Goal: Information Seeking & Learning: Learn about a topic

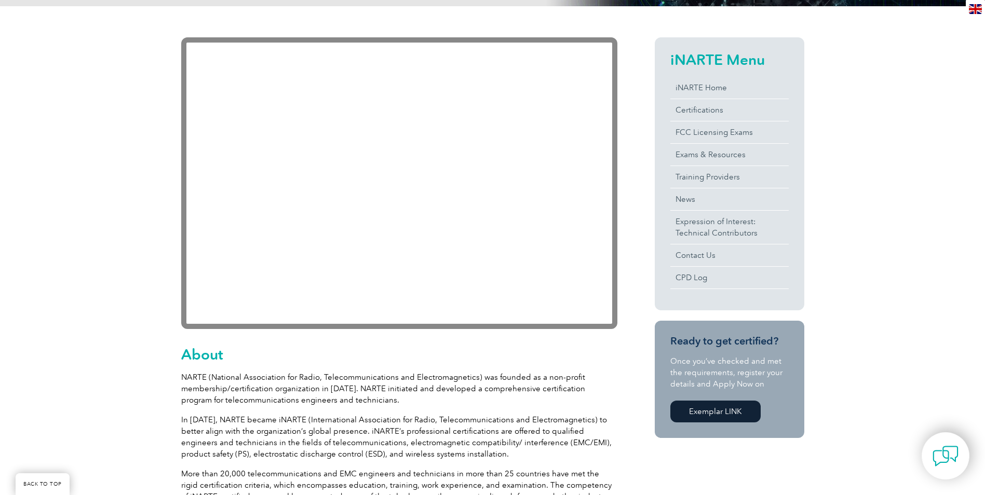
scroll to position [260, 0]
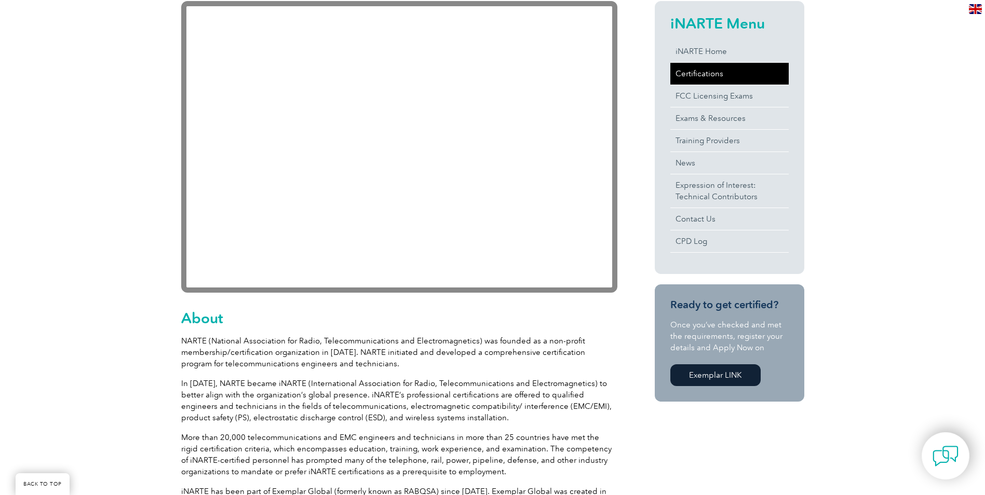
click at [692, 74] on link "Certifications" at bounding box center [729, 74] width 118 height 22
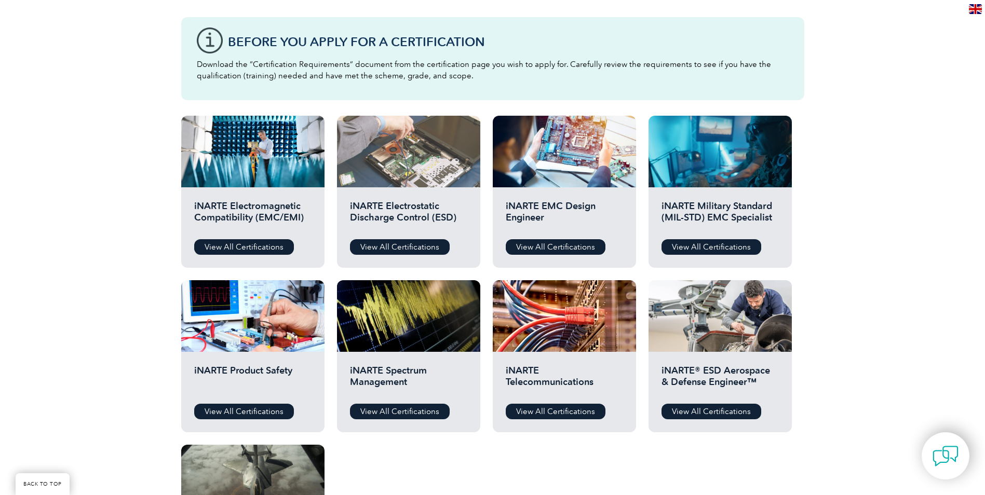
scroll to position [260, 0]
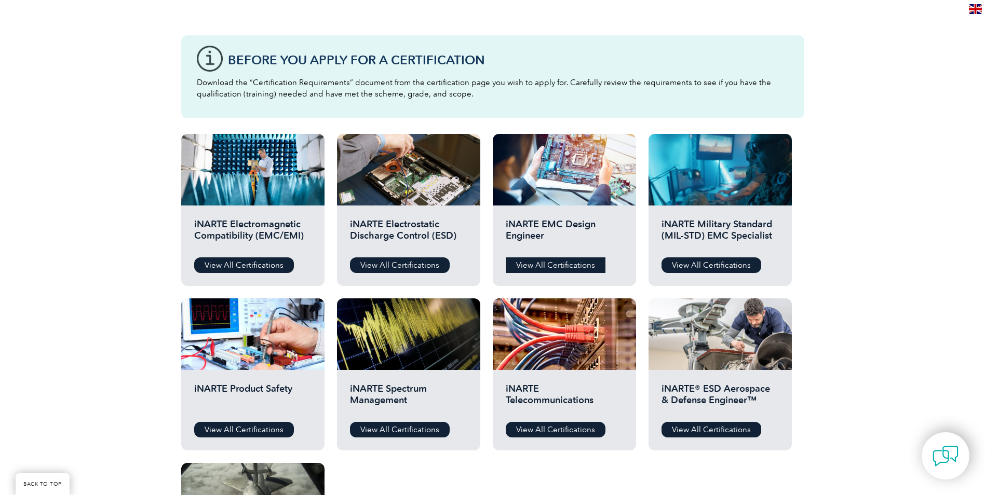
click at [563, 271] on link "View All Certifications" at bounding box center [556, 266] width 100 height 16
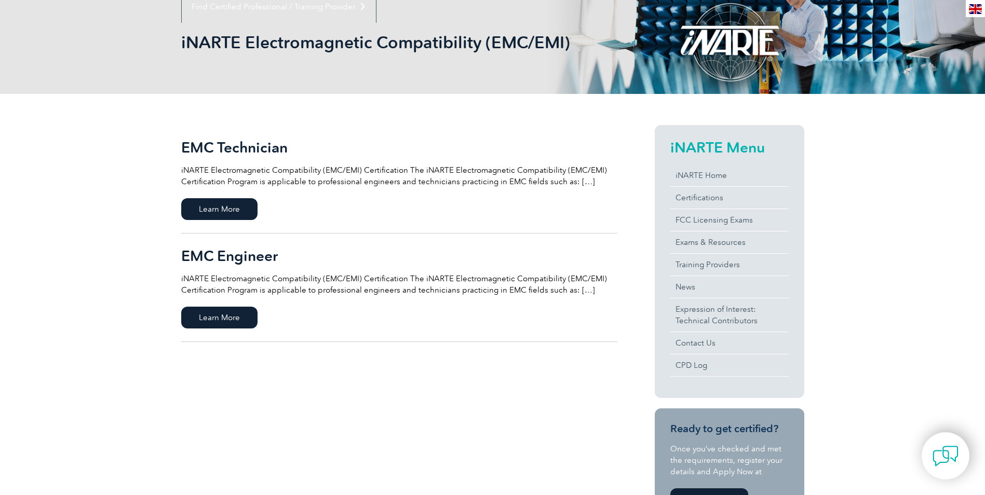
scroll to position [156, 0]
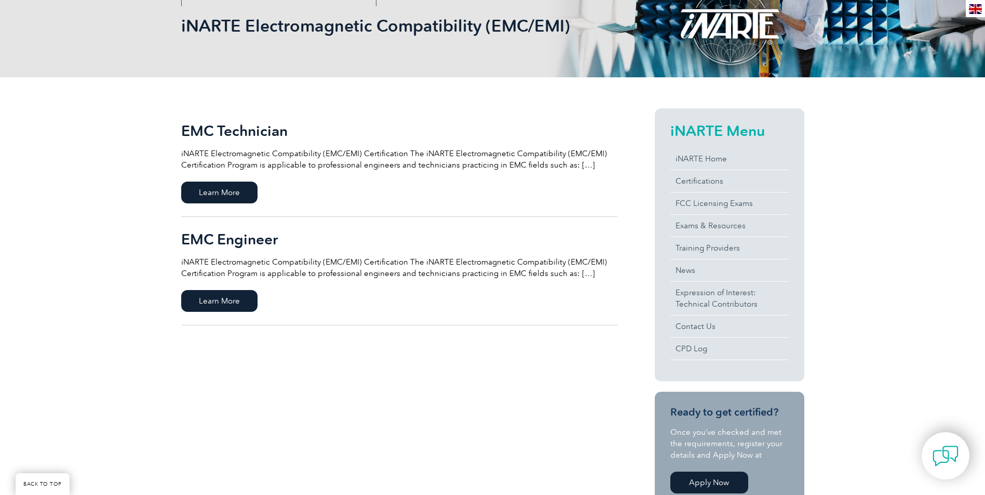
click at [577, 276] on p "iNARTE Electromagnetic Compatibility (EMC/EMI) Certification The iNARTE Electro…" at bounding box center [399, 268] width 436 height 23
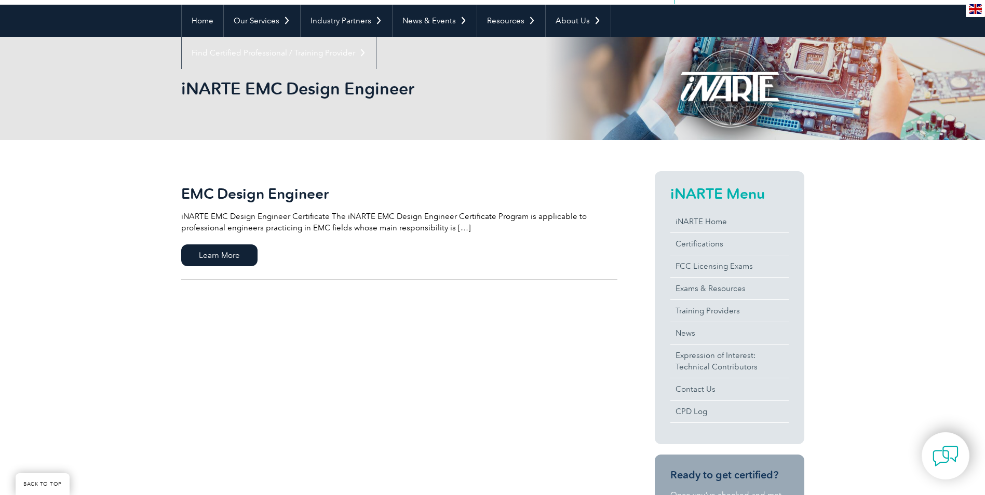
scroll to position [104, 0]
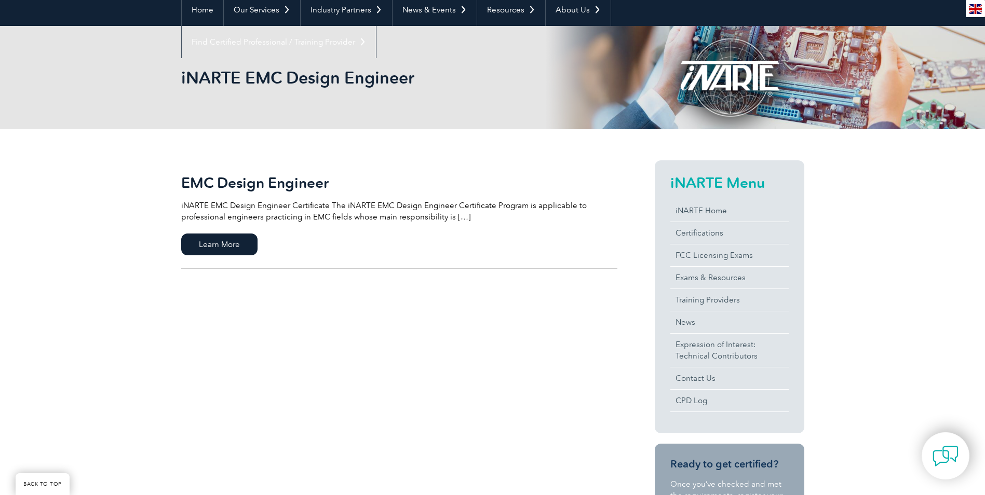
click at [458, 219] on p "iNARTE EMC Design Engineer Certificate The iNARTE EMC Design Engineer Certifica…" at bounding box center [399, 211] width 436 height 23
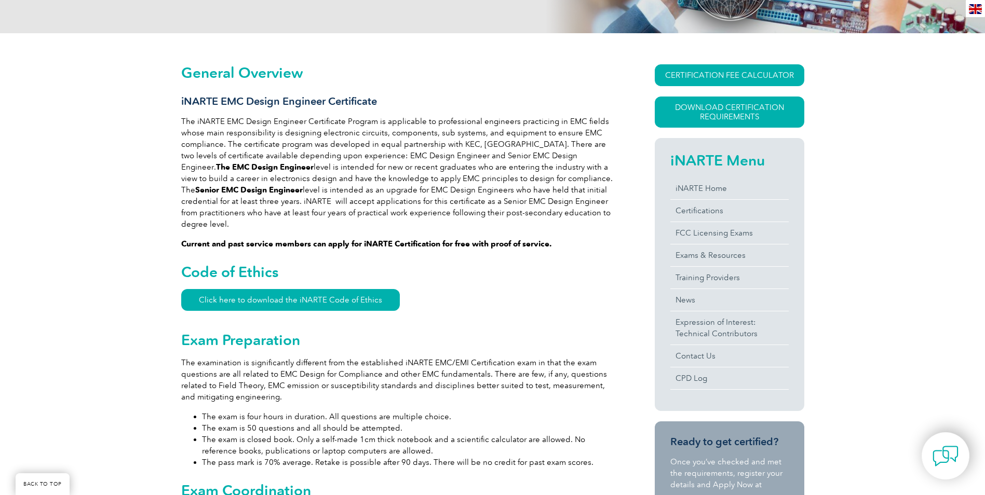
scroll to position [208, 0]
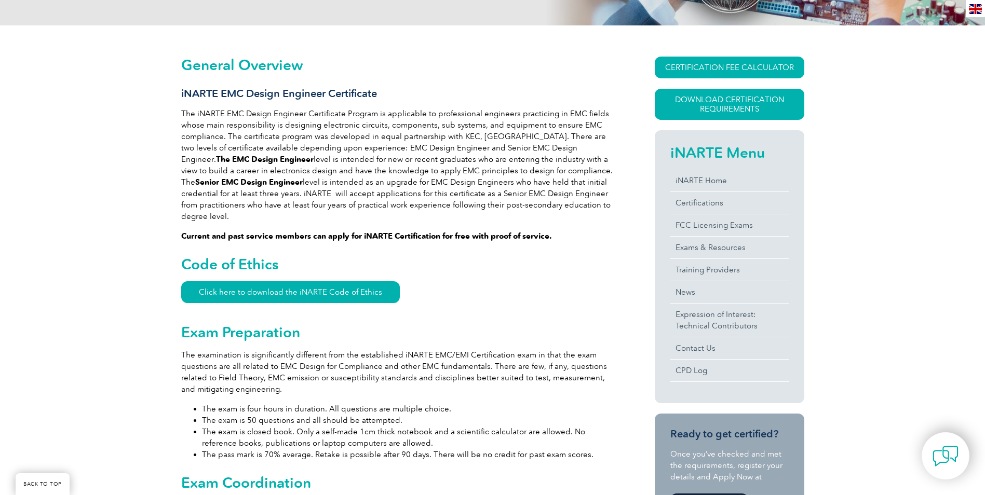
drag, startPoint x: 251, startPoint y: 206, endPoint x: 548, endPoint y: 206, distance: 296.5
click at [548, 206] on p "The iNARTE EMC Design Engineer Certificate Program is applicable to professiona…" at bounding box center [399, 165] width 436 height 114
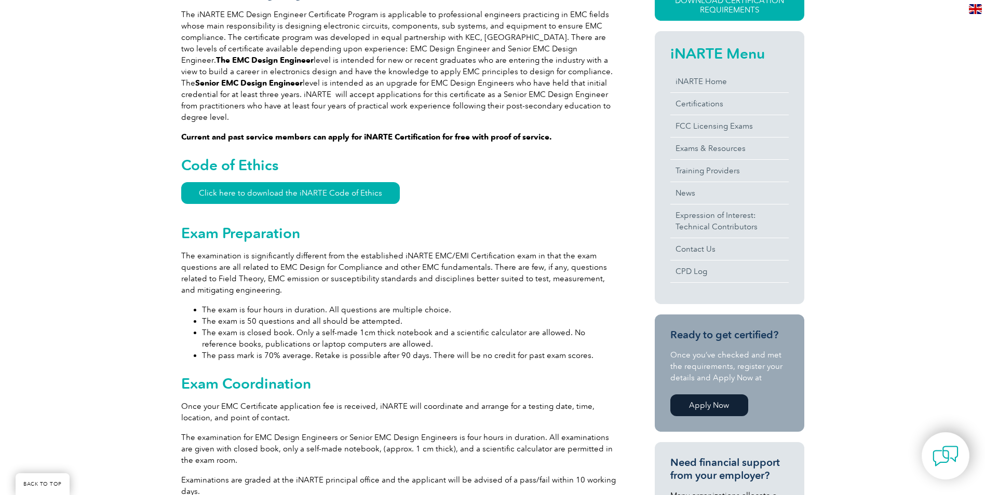
scroll to position [312, 0]
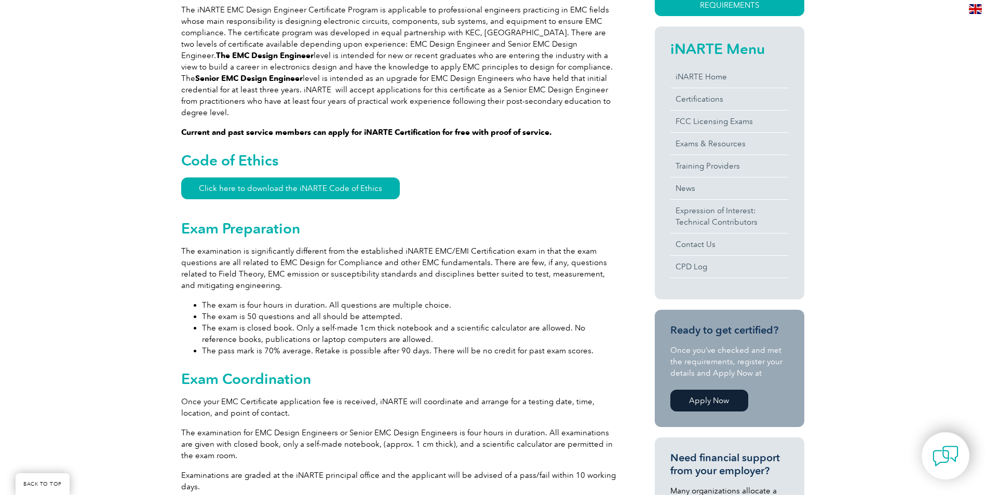
click at [461, 152] on h2 "Code of Ethics" at bounding box center [399, 160] width 436 height 17
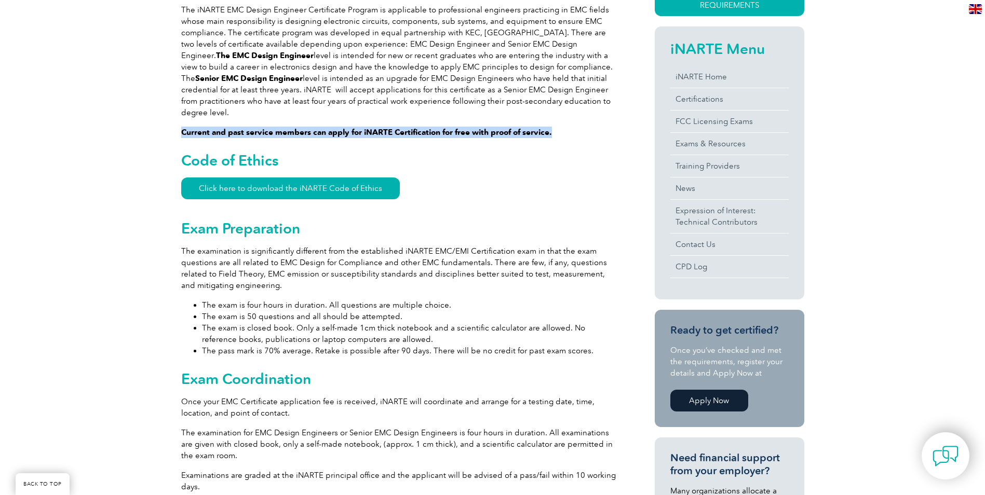
drag, startPoint x: 181, startPoint y: 120, endPoint x: 572, endPoint y: 120, distance: 390.5
click at [572, 127] on p "Current and past service members can apply for iNARTE Certification for free wi…" at bounding box center [399, 132] width 436 height 11
copy strong "Current and past service members can apply for iNARTE Certification for free wi…"
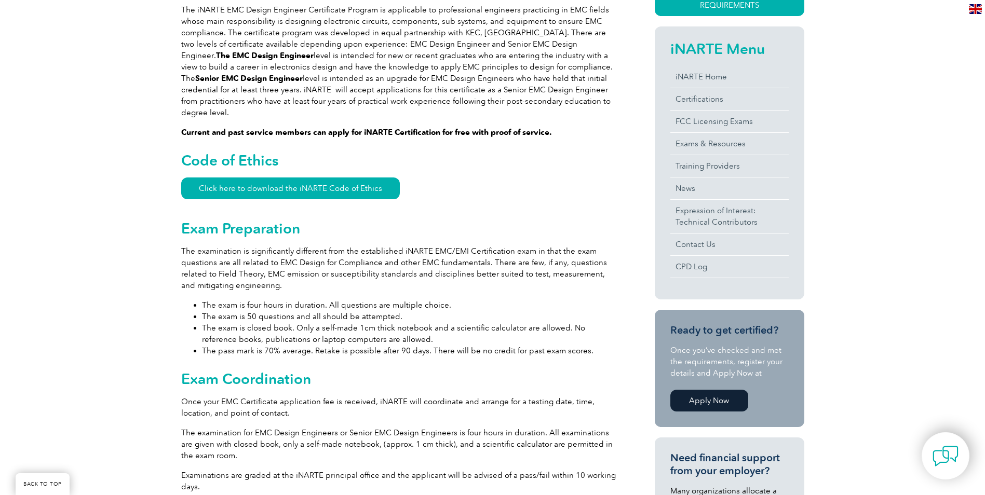
click at [366, 222] on h2 "Exam Preparation" at bounding box center [399, 228] width 436 height 17
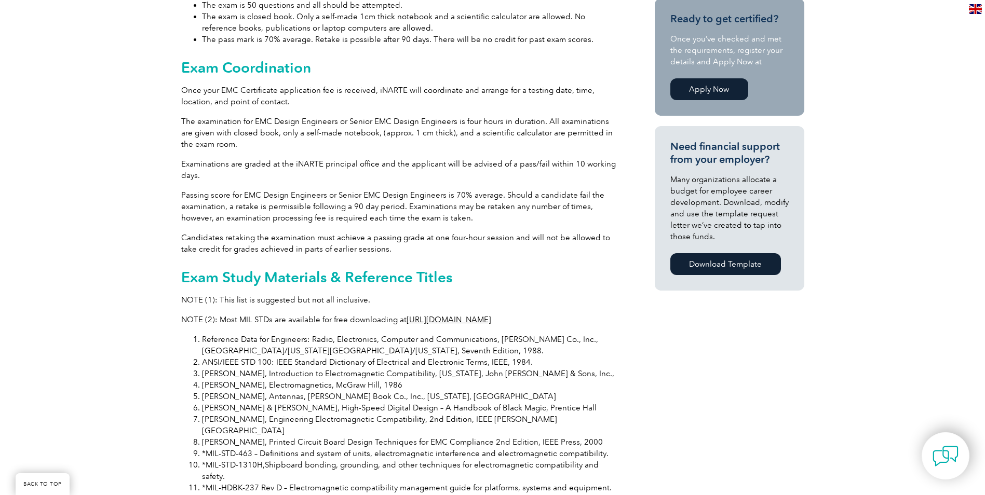
scroll to position [675, 0]
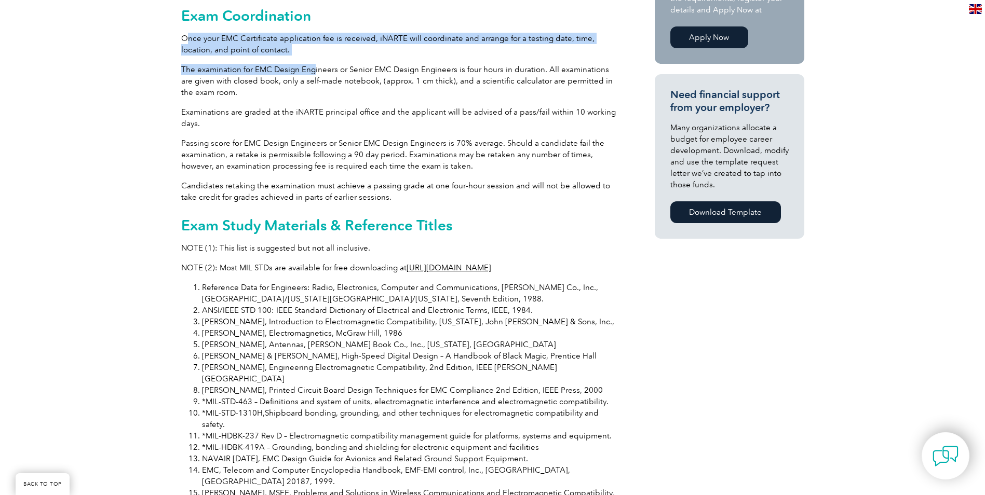
drag, startPoint x: 185, startPoint y: 24, endPoint x: 313, endPoint y: 46, distance: 129.5
click at [313, 46] on div "General Overview iNARTE EMC Design Engineer Certificate The iNARTE EMC Design E…" at bounding box center [399, 249] width 436 height 1320
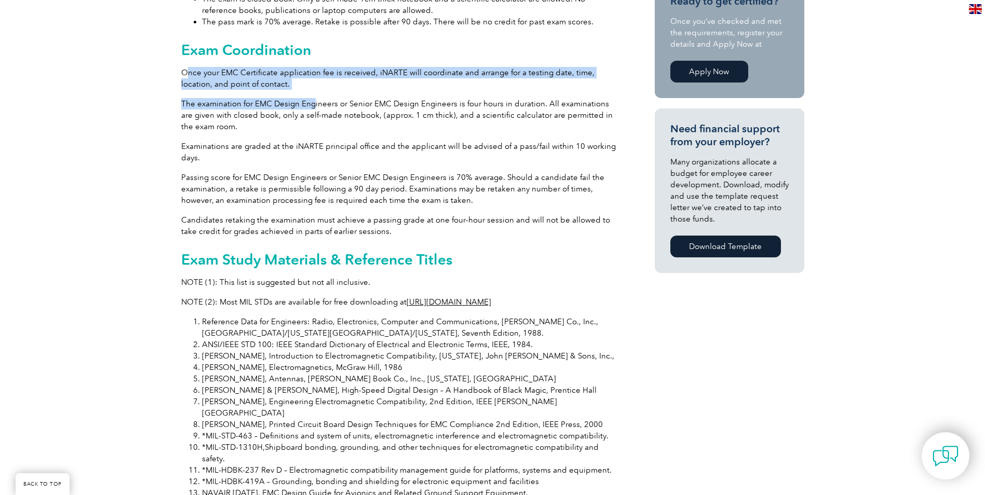
scroll to position [623, 0]
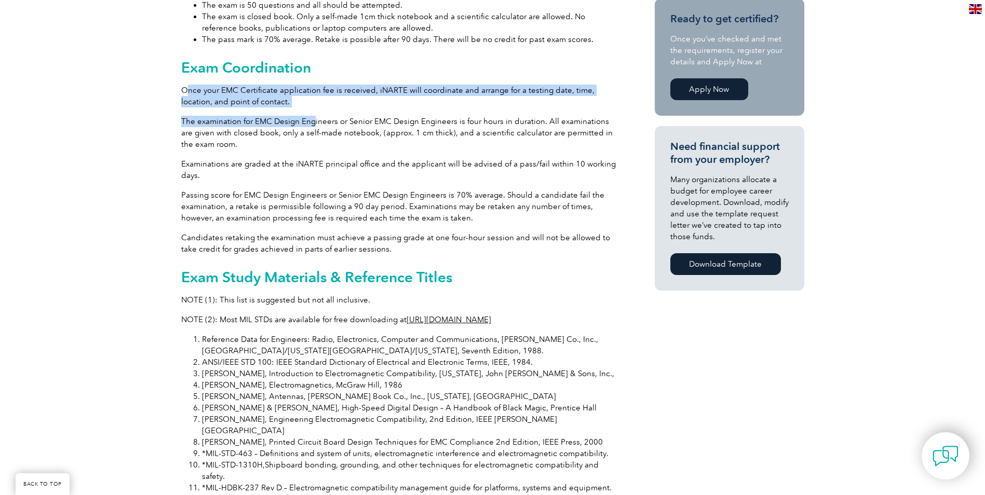
click at [427, 72] on div "General Overview iNARTE EMC Design Engineer Certificate The iNARTE EMC Design E…" at bounding box center [399, 301] width 436 height 1320
drag, startPoint x: 373, startPoint y: 77, endPoint x: 543, endPoint y: 86, distance: 170.1
click at [543, 86] on p "Once your EMC Certificate application fee is received, iNARTE will coordinate a…" at bounding box center [399, 96] width 436 height 23
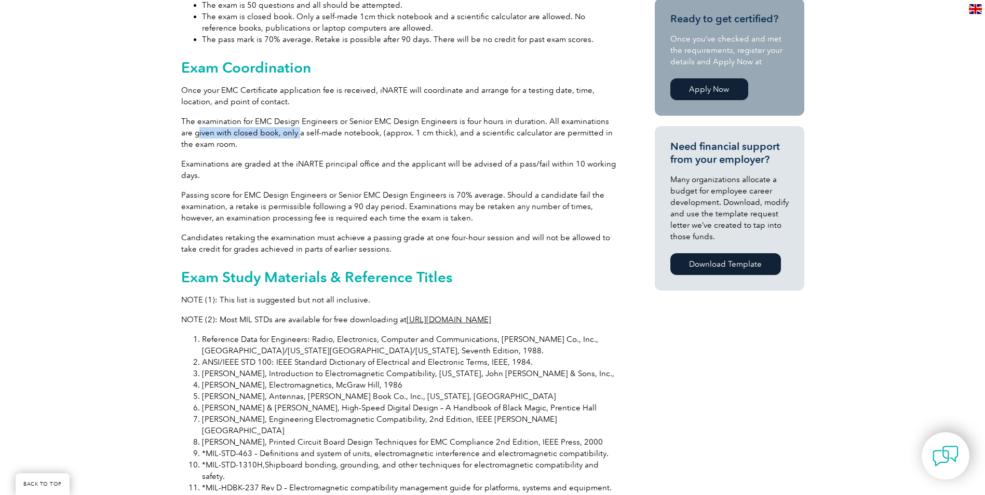
drag, startPoint x: 186, startPoint y: 118, endPoint x: 286, endPoint y: 126, distance: 100.0
click at [286, 126] on p "The examination for EMC Design Engineers or Senior EMC Design Engineers is four…" at bounding box center [399, 133] width 436 height 34
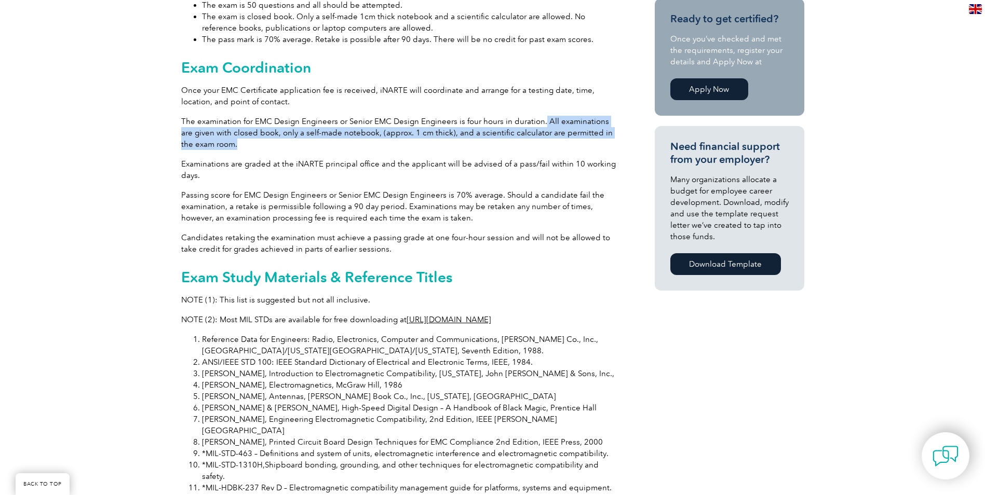
drag, startPoint x: 541, startPoint y: 110, endPoint x: 231, endPoint y: 130, distance: 311.2
click at [231, 130] on p "The examination for EMC Design Engineers or Senior EMC Design Engineers is four…" at bounding box center [399, 133] width 436 height 34
drag, startPoint x: 231, startPoint y: 130, endPoint x: 235, endPoint y: 138, distance: 9.5
click at [235, 138] on p "The examination for EMC Design Engineers or Senior EMC Design Engineers is four…" at bounding box center [399, 133] width 436 height 34
drag, startPoint x: 543, startPoint y: 112, endPoint x: 227, endPoint y: 137, distance: 316.2
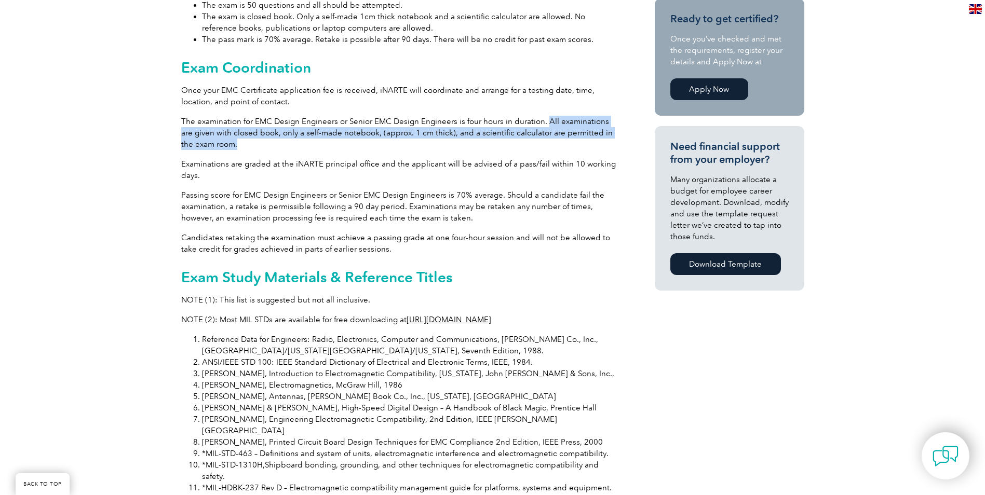
click at [227, 137] on p "The examination for EMC Design Engineers or Senior EMC Design Engineers is four…" at bounding box center [399, 133] width 436 height 34
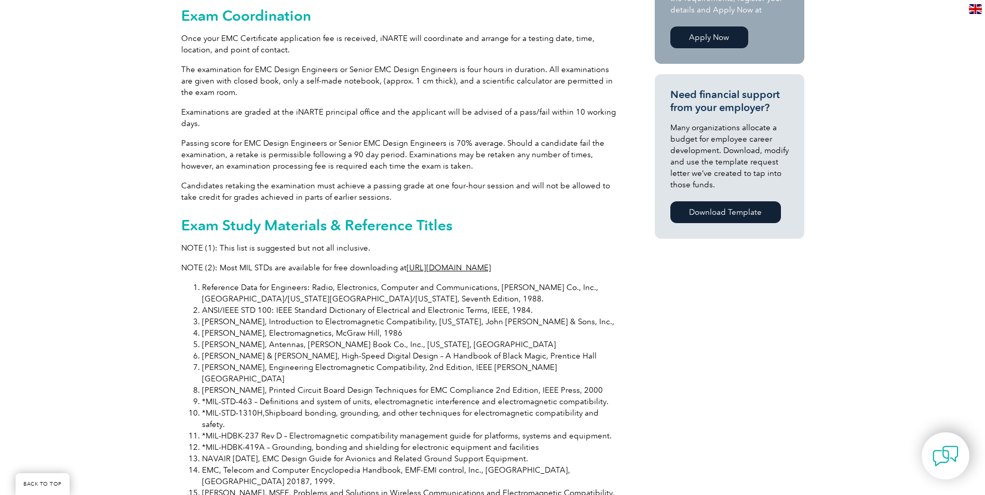
click at [466, 151] on p "Passing score for EMC Design Engineers or Senior EMC Design Engineers is 70% av…" at bounding box center [399, 155] width 436 height 34
drag, startPoint x: 466, startPoint y: 151, endPoint x: 448, endPoint y: 141, distance: 20.4
click at [449, 142] on p "Passing score for EMC Design Engineers or Senior EMC Design Engineers is 70% av…" at bounding box center [399, 155] width 436 height 34
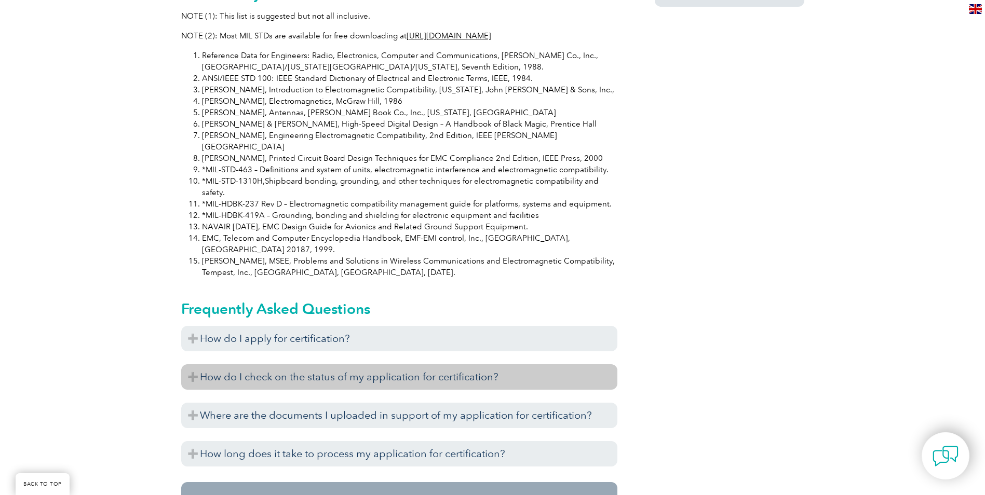
scroll to position [935, 0]
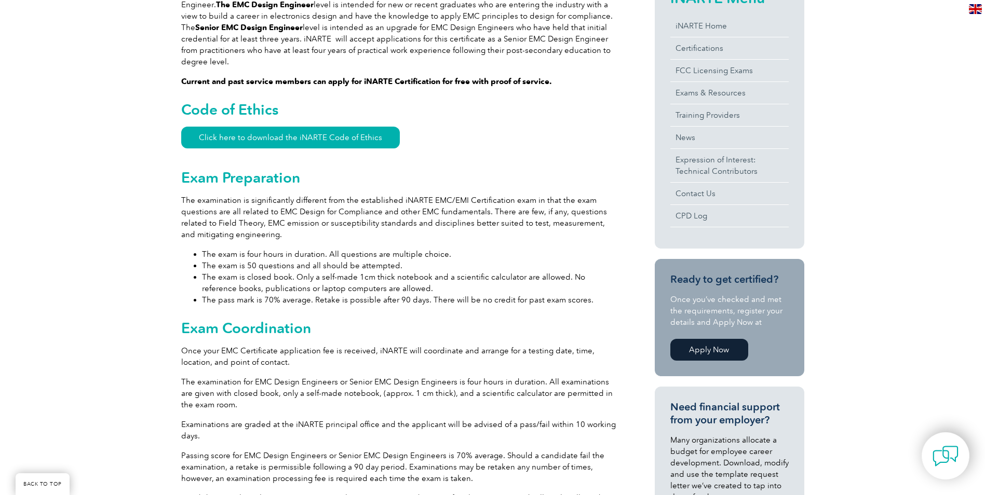
scroll to position [260, 0]
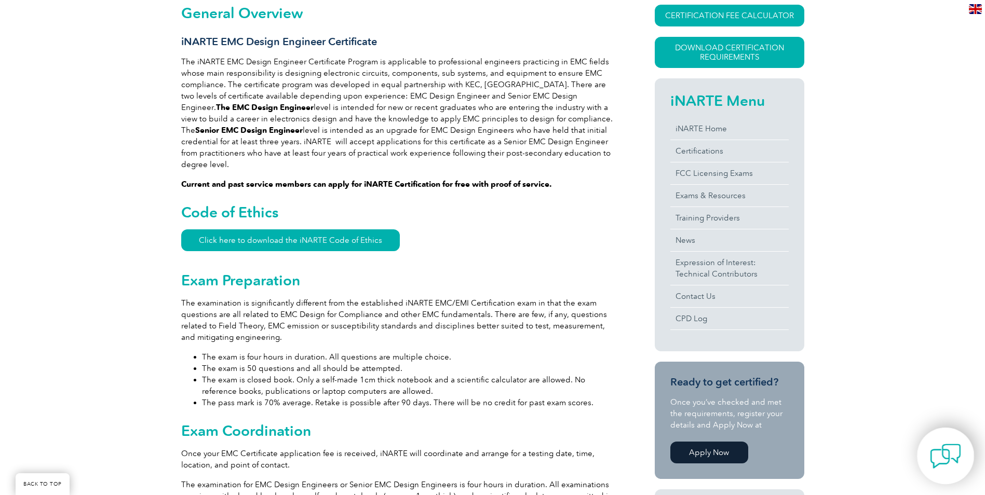
click at [940, 456] on img at bounding box center [945, 456] width 31 height 31
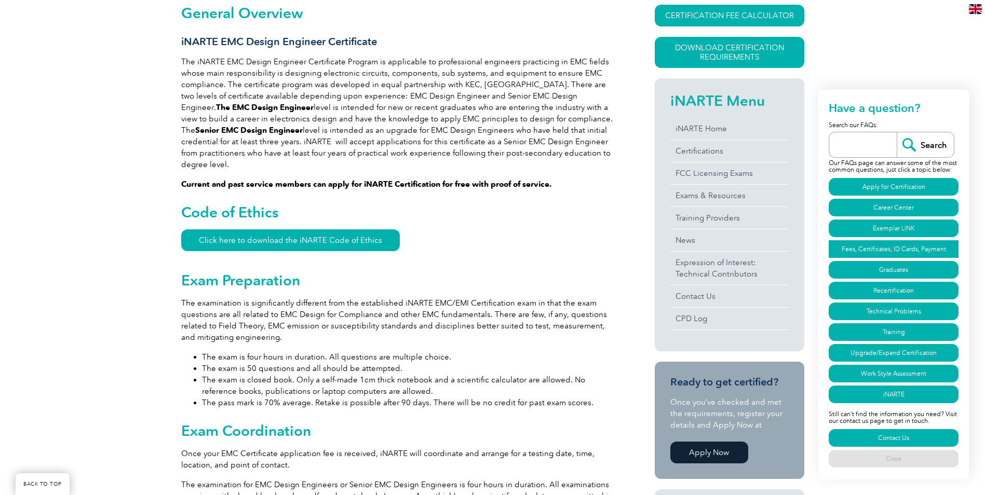
click at [898, 248] on link "Fees, Certificates, ID Cards, Payment" at bounding box center [894, 249] width 130 height 18
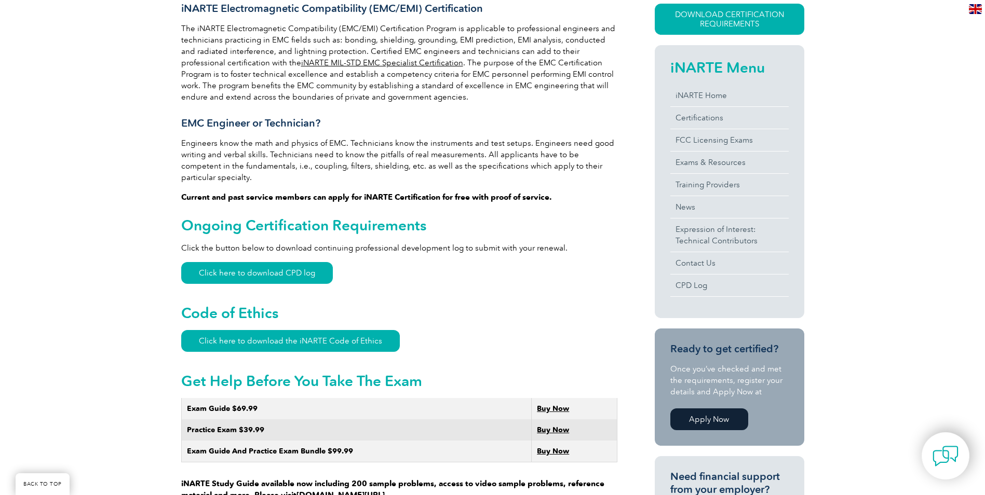
scroll to position [301, 0]
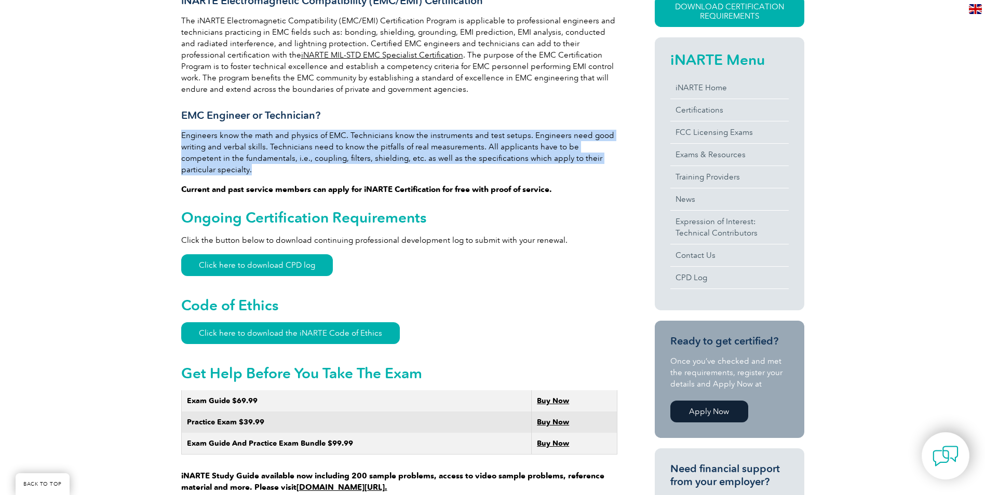
drag, startPoint x: 182, startPoint y: 135, endPoint x: 612, endPoint y: 159, distance: 430.2
click at [612, 159] on p "Engineers know the math and physics of EMC. Technicians know the instruments an…" at bounding box center [399, 153] width 436 height 46
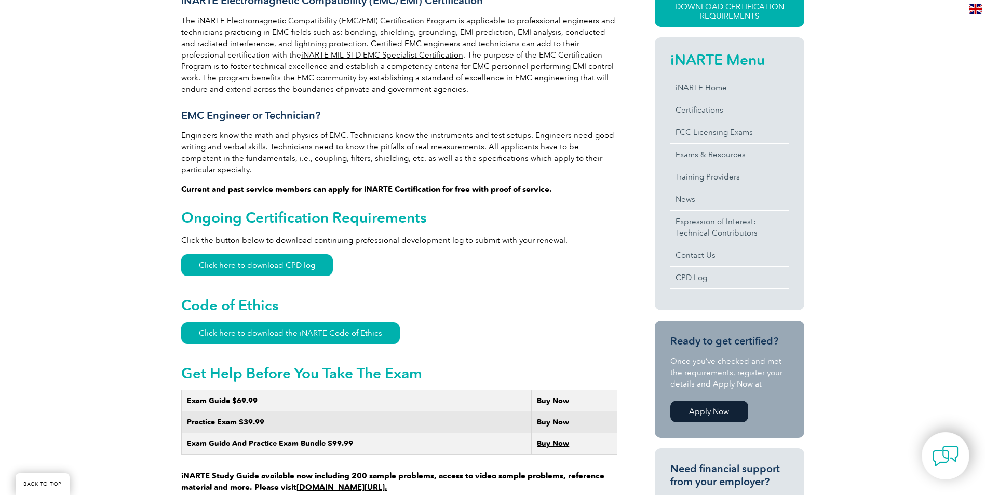
drag, startPoint x: 427, startPoint y: 200, endPoint x: 424, endPoint y: 194, distance: 6.5
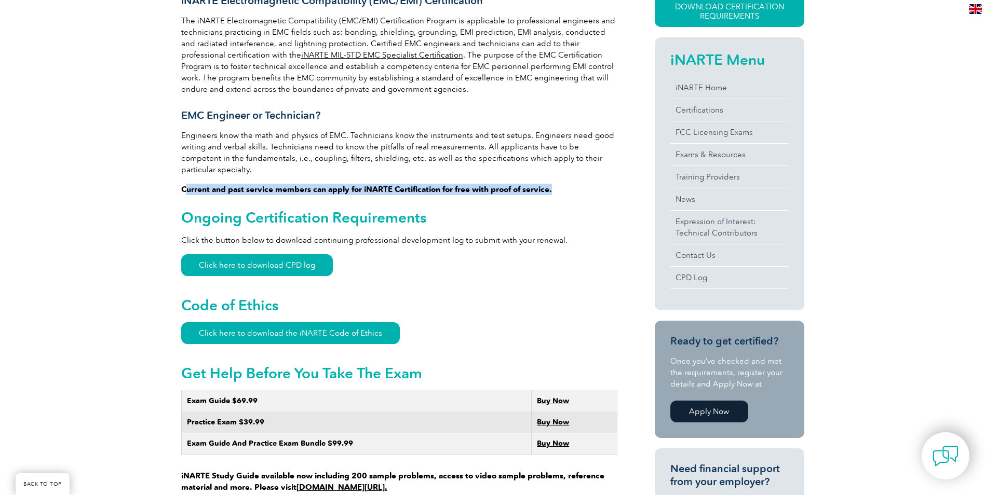
drag, startPoint x: 184, startPoint y: 178, endPoint x: 557, endPoint y: 172, distance: 372.9
click at [557, 184] on p "Current and past service members can apply for iNARTE Certification for free wi…" at bounding box center [399, 189] width 436 height 11
click at [684, 228] on link "Expression of Interest: Technical Contributors" at bounding box center [729, 227] width 118 height 33
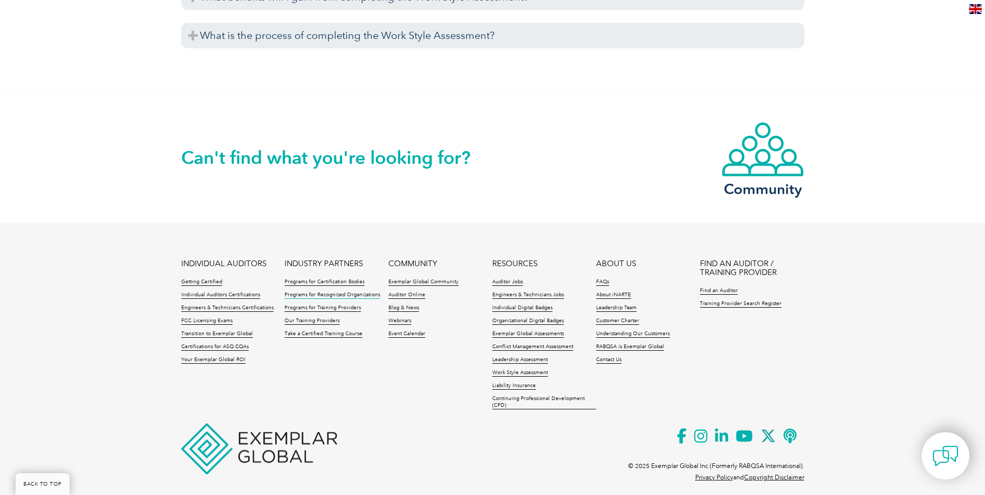
scroll to position [4001, 0]
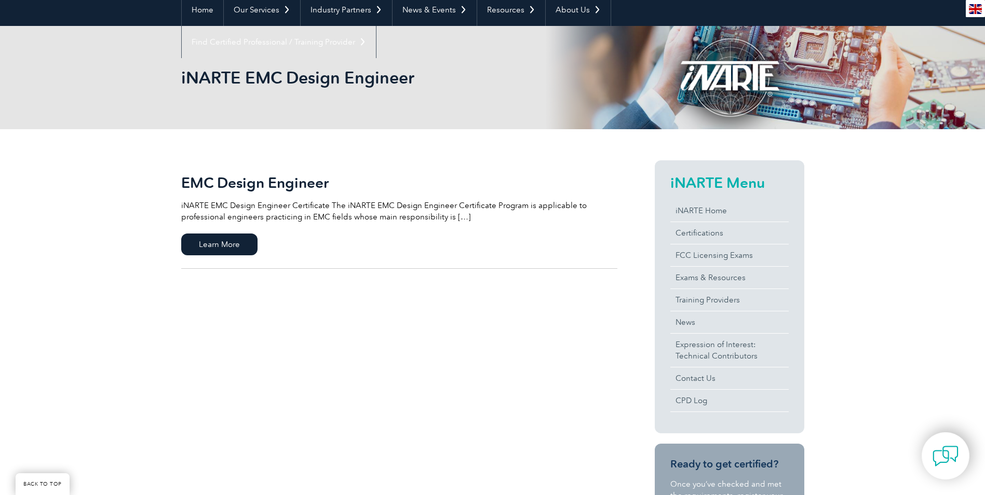
scroll to position [156, 0]
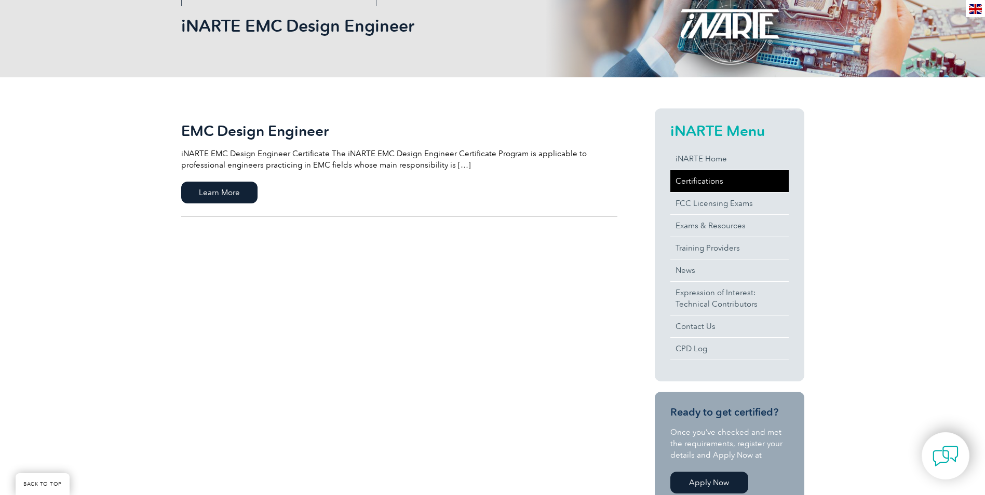
click at [696, 185] on link "Certifications" at bounding box center [729, 181] width 118 height 22
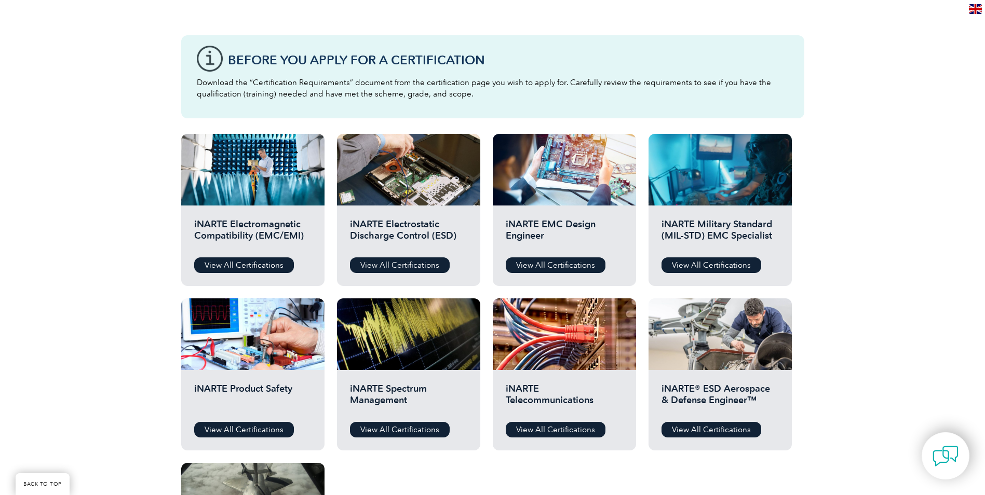
scroll to position [312, 0]
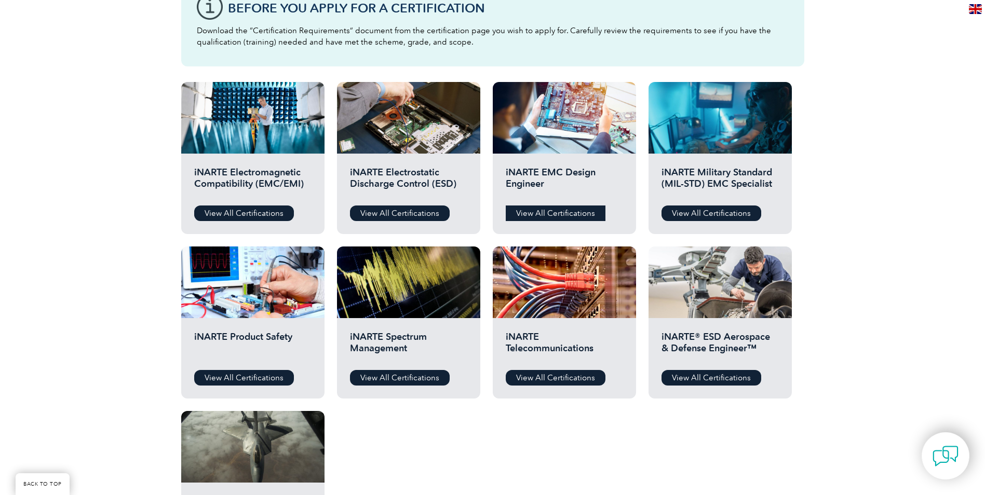
click at [541, 212] on link "View All Certifications" at bounding box center [556, 214] width 100 height 16
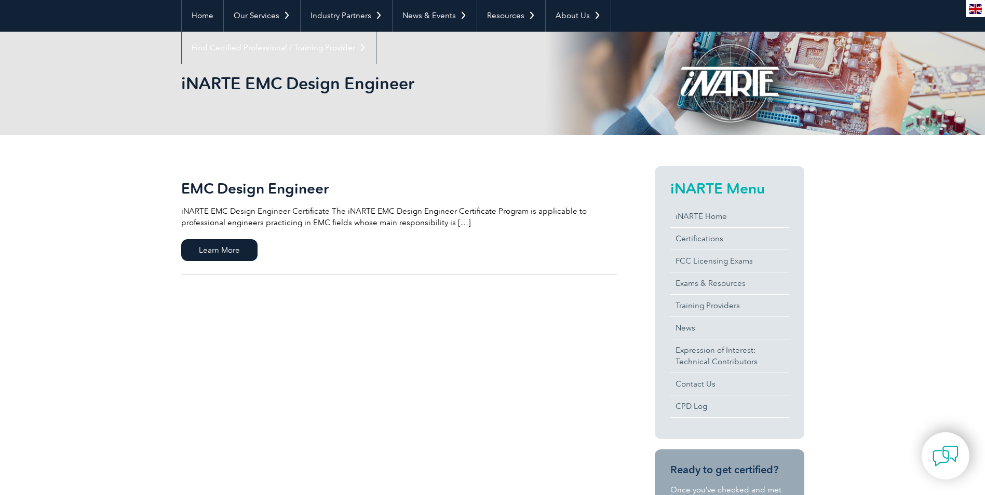
scroll to position [104, 0]
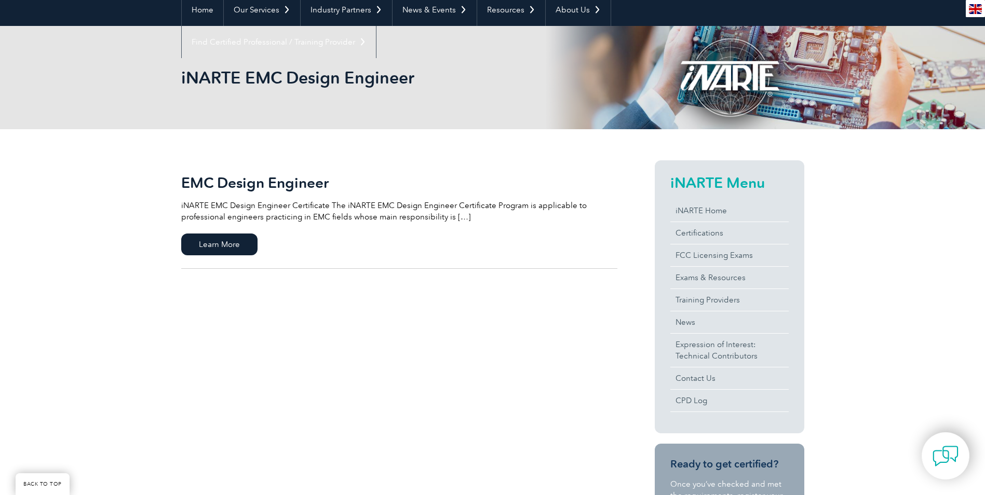
click at [457, 216] on p "iNARTE EMC Design Engineer Certificate The iNARTE EMC Design Engineer Certifica…" at bounding box center [399, 211] width 436 height 23
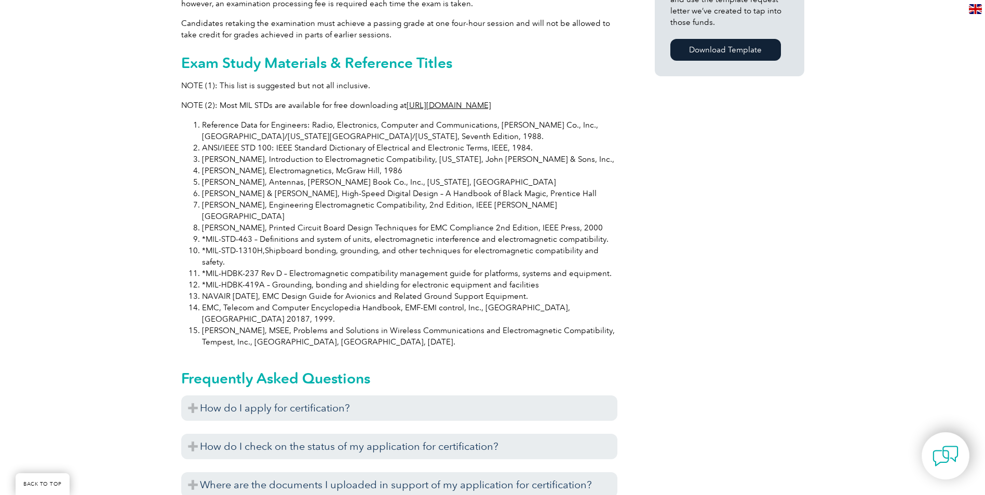
scroll to position [786, 0]
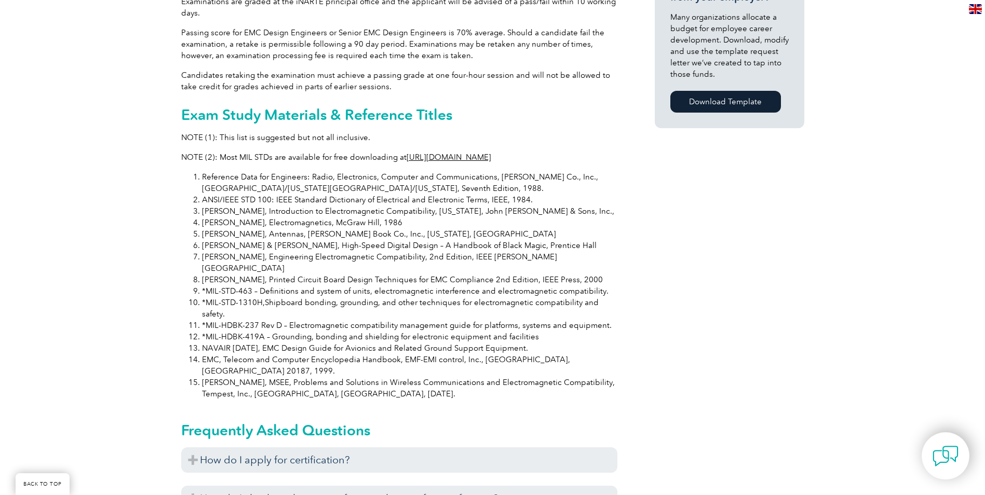
click at [274, 171] on li "Reference Data for Engineers: Radio, Electronics, Computer and Communications, …" at bounding box center [409, 182] width 415 height 23
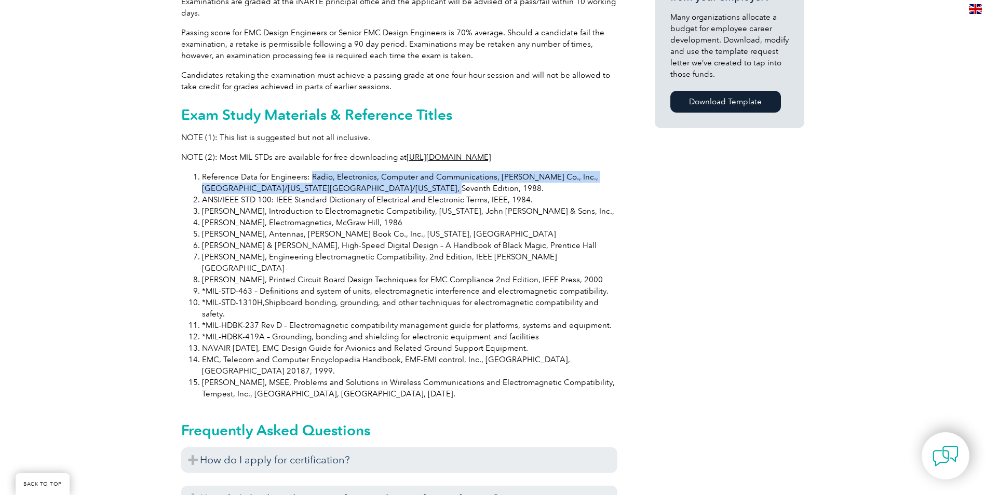
drag, startPoint x: 311, startPoint y: 165, endPoint x: 414, endPoint y: 177, distance: 104.1
click at [414, 177] on li "Reference Data for Engineers: Radio, Electronics, Computer and Communications, …" at bounding box center [409, 182] width 415 height 23
copy li "Radio, Electronics, Computer and Communications, Howard W. Sams Co., Inc., Indi…"
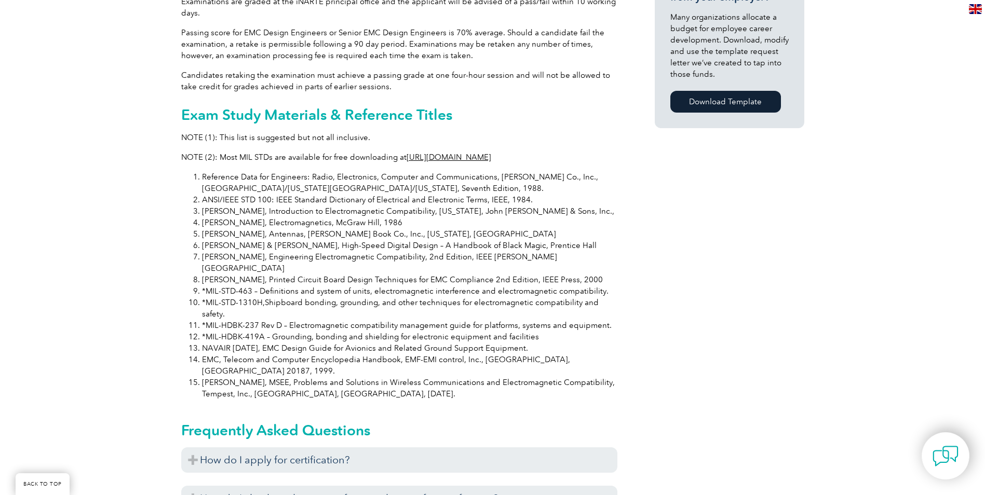
click at [213, 159] on div "General Overview iNARTE EMC Design Engineer Certificate The iNARTE EMC Design E…" at bounding box center [399, 139] width 436 height 1320
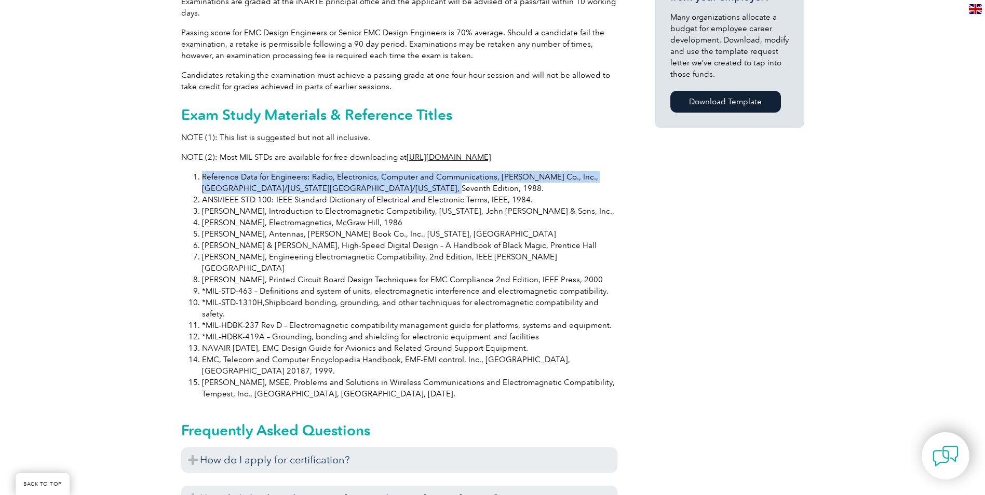
drag, startPoint x: 203, startPoint y: 165, endPoint x: 412, endPoint y: 174, distance: 210.0
click at [412, 174] on li "Reference Data for Engineers: Radio, Electronics, Computer and Communications, …" at bounding box center [409, 182] width 415 height 23
copy li "Reference Data for Engineers: Radio, Electronics, Computer and Communications, …"
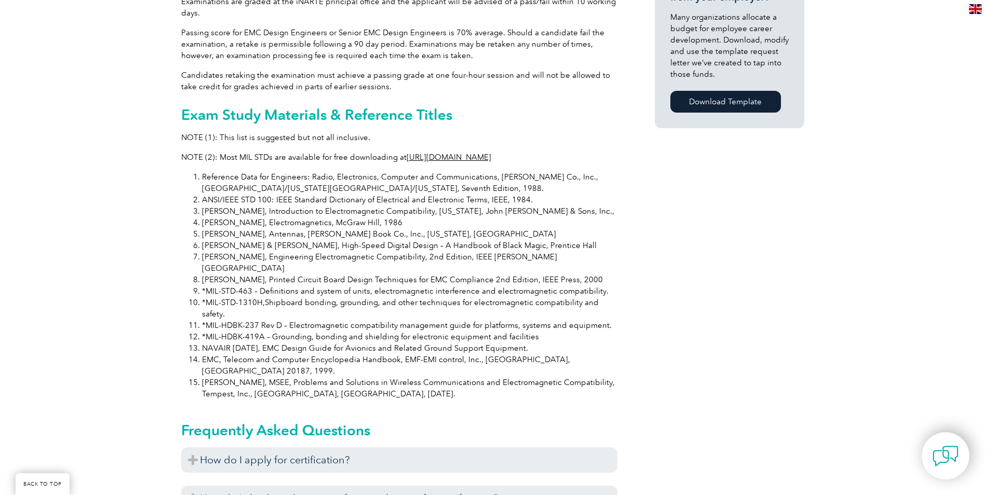
click at [351, 206] on li "[PERSON_NAME], Introduction to Electromagnetic Compatibility, [US_STATE], John …" at bounding box center [409, 211] width 415 height 11
drag, startPoint x: 182, startPoint y: 105, endPoint x: 453, endPoint y: 107, distance: 271.6
click at [453, 107] on h2 "Exam Study Materials & Reference Titles" at bounding box center [399, 114] width 436 height 17
copy h2 "Exam Study Materials & Reference Titles"
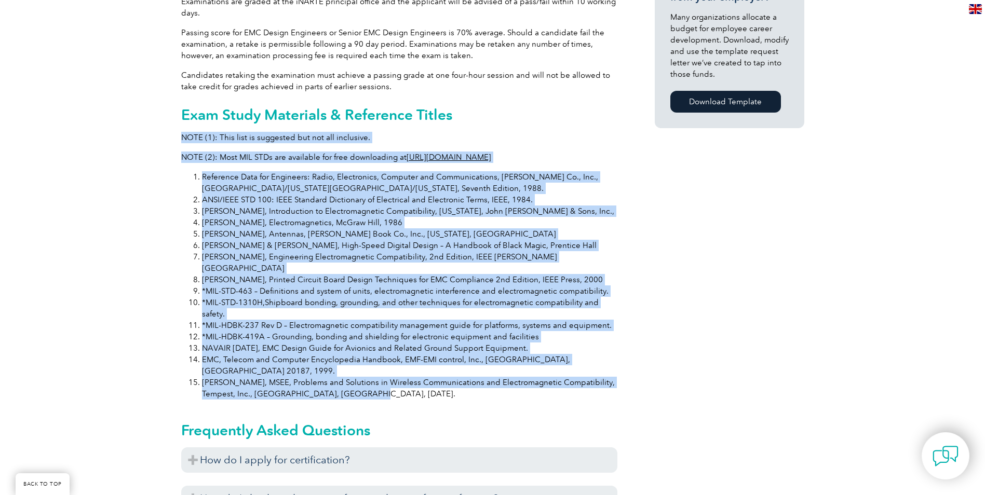
drag, startPoint x: 208, startPoint y: 167, endPoint x: 421, endPoint y: 357, distance: 285.0
click at [421, 357] on div "General Overview iNARTE EMC Design Engineer Certificate The iNARTE EMC Design E…" at bounding box center [399, 139] width 436 height 1320
copy div "NOTE (1): This list is suggested but not all inclusive. NOTE (2): Most MIL STDs…"
click at [256, 217] on li "[PERSON_NAME], Electromagnetics, McGraw Hill, 1986" at bounding box center [409, 222] width 415 height 11
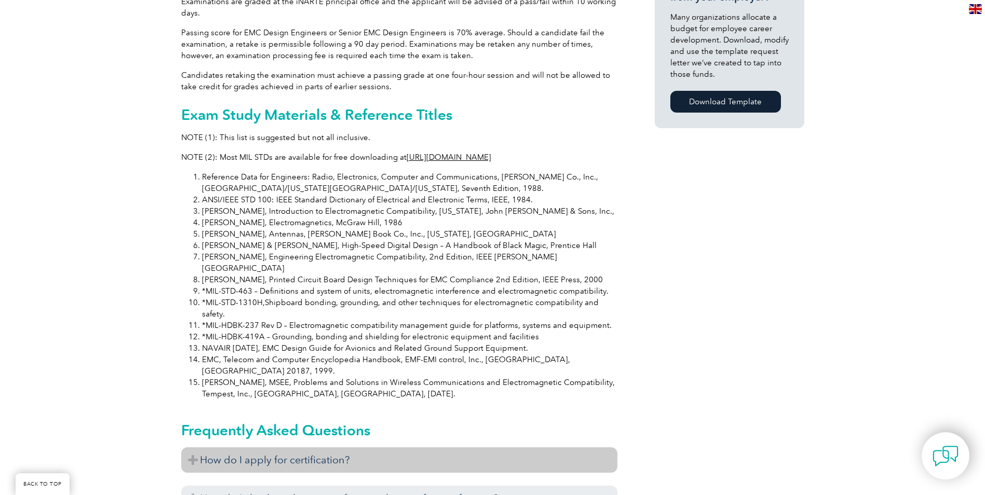
click at [237, 448] on h3 "How do I apply for certification?" at bounding box center [399, 460] width 436 height 25
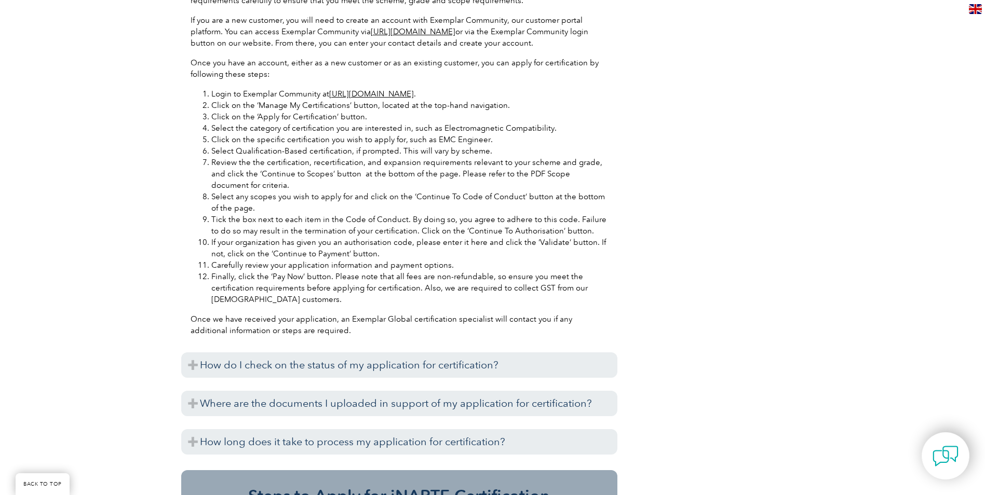
scroll to position [1357, 0]
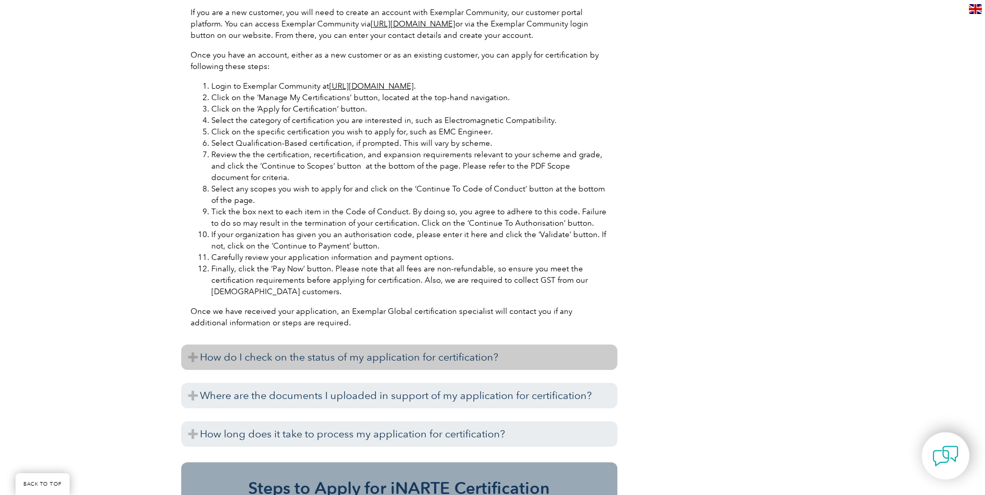
click at [438, 345] on h3 "How do I check on the status of my application for certification?" at bounding box center [399, 357] width 436 height 25
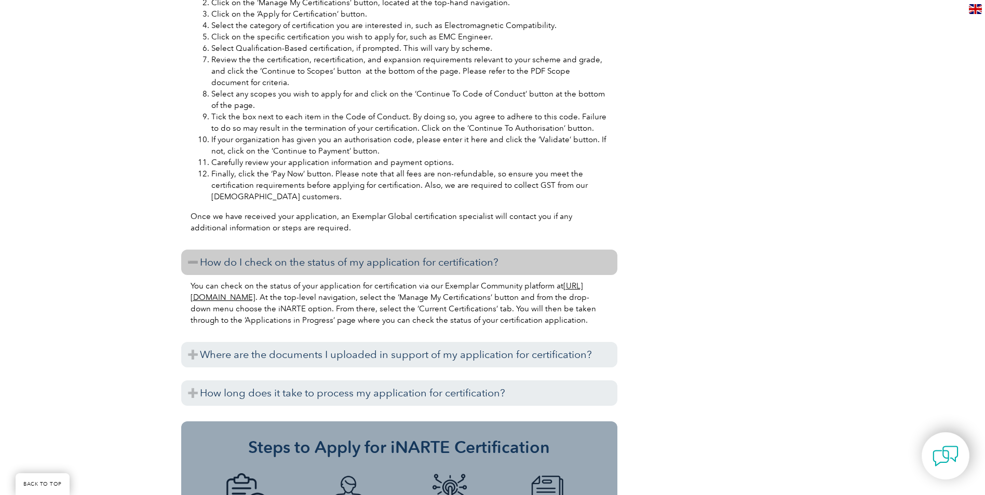
scroll to position [1461, 0]
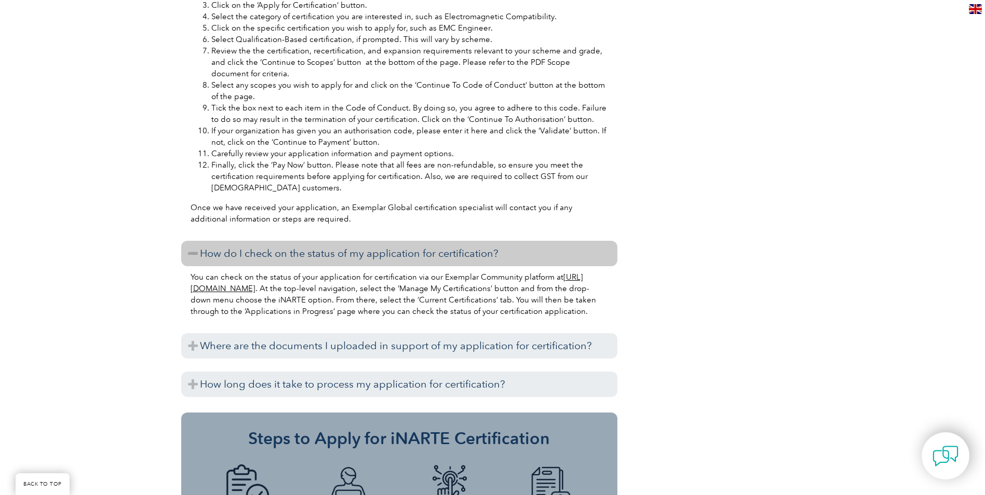
click at [438, 333] on h3 "Where are the documents I uploaded in support of my application for certificati…" at bounding box center [399, 345] width 436 height 25
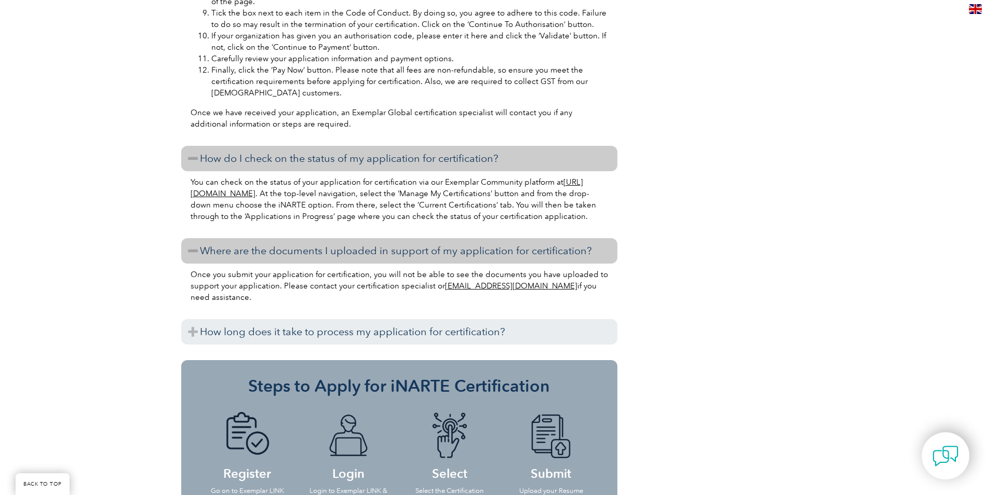
scroll to position [1565, 0]
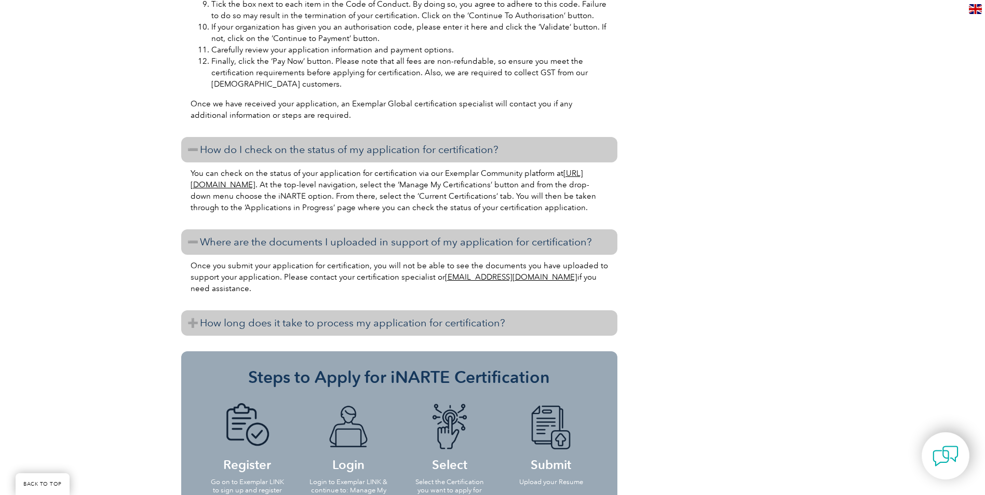
click at [460, 311] on h3 "How long does it take to process my application for certification?" at bounding box center [399, 323] width 436 height 25
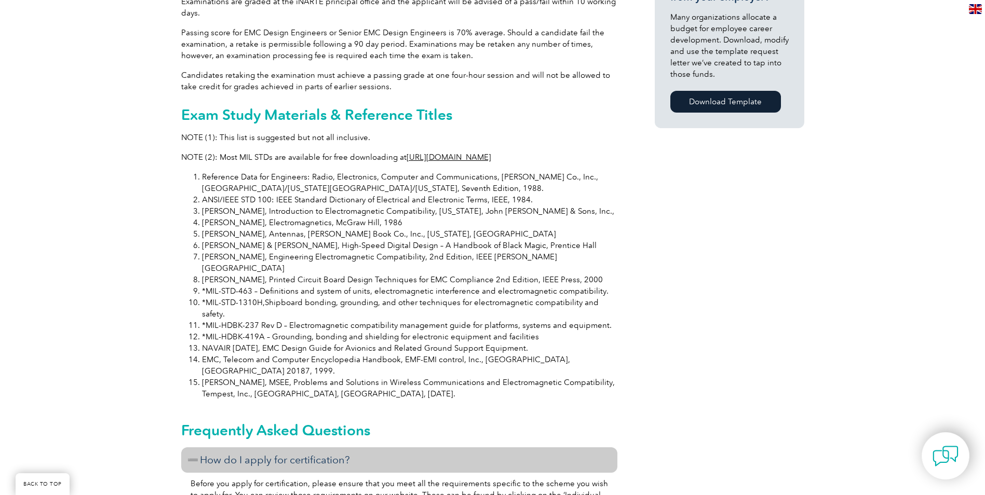
scroll to position [734, 0]
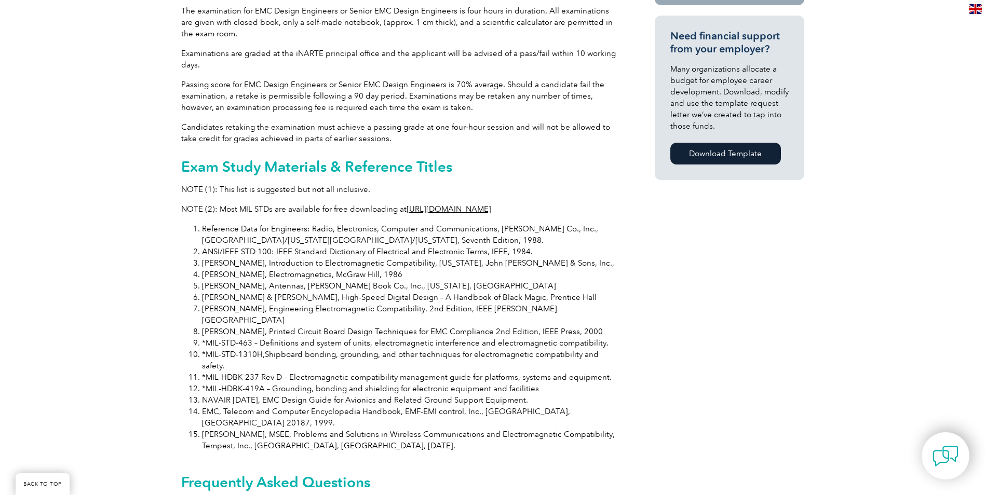
click at [233, 246] on li "ANSI/IEEE STD 100: IEEE Standard Dictionary of Electrical and Electronic Terms,…" at bounding box center [409, 251] width 415 height 11
drag, startPoint x: 204, startPoint y: 240, endPoint x: 545, endPoint y: 239, distance: 341.7
click at [545, 246] on li "ANSI/IEEE STD 100: IEEE Standard Dictionary of Electrical and Electronic Terms,…" at bounding box center [409, 251] width 415 height 11
copy li "ANSI/IEEE STD 100: IEEE Standard Dictionary of Electrical and Electronic Terms,…"
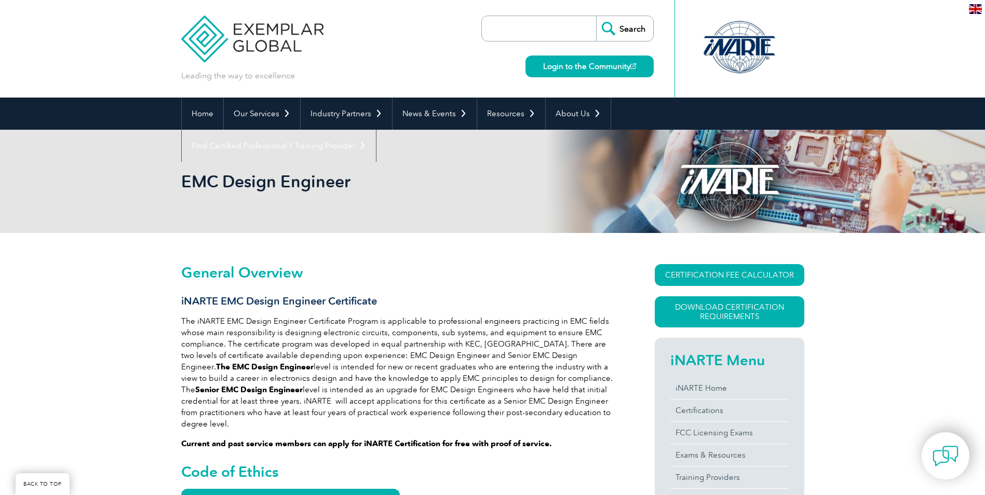
scroll to position [145, 0]
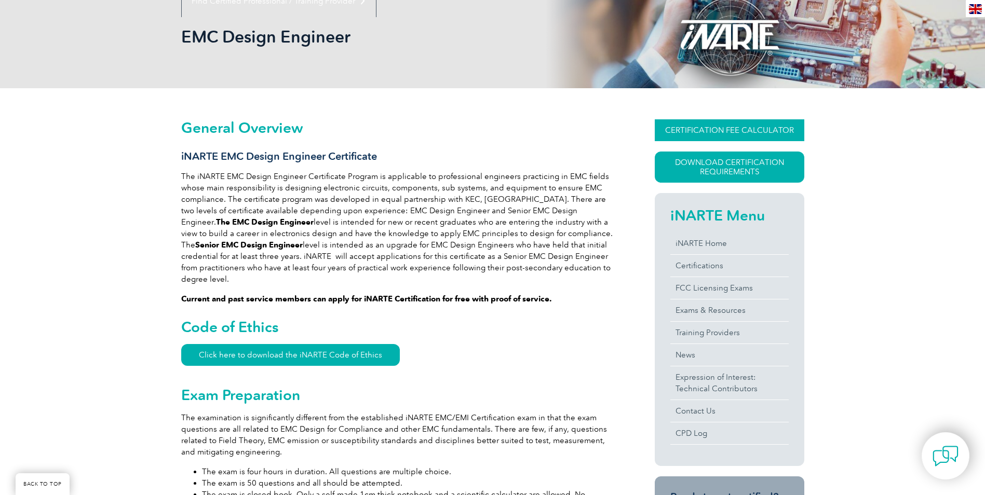
click at [734, 128] on link "CERTIFICATION FEE CALCULATOR" at bounding box center [730, 130] width 150 height 22
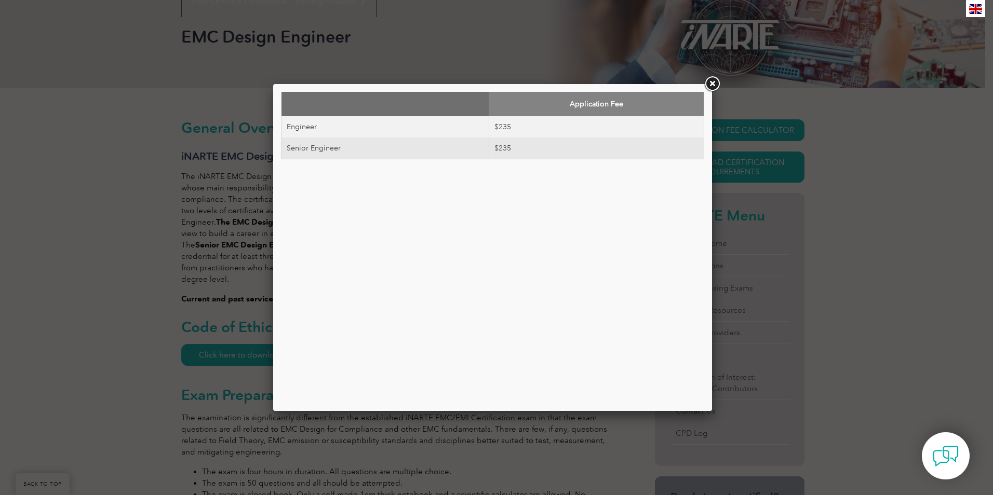
drag, startPoint x: 715, startPoint y: 83, endPoint x: 633, endPoint y: 140, distance: 99.9
click at [713, 83] on link at bounding box center [712, 84] width 19 height 19
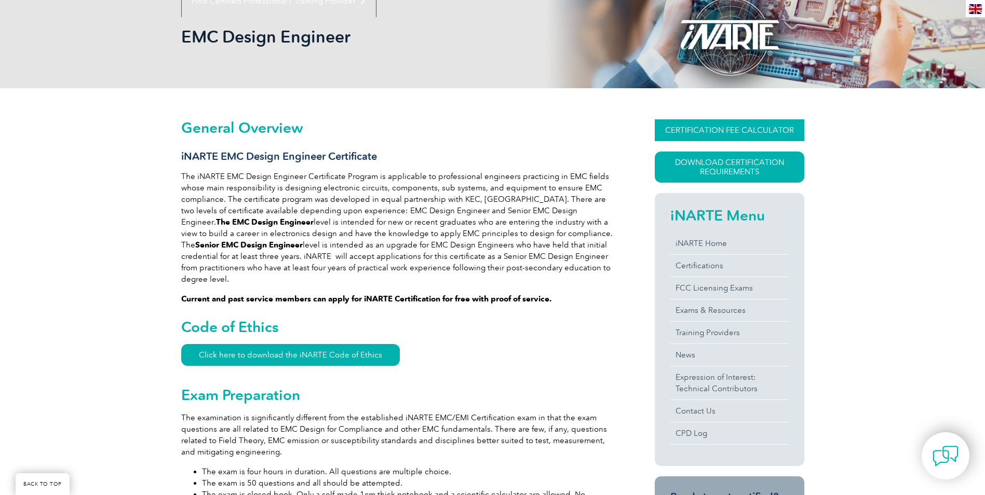
click at [745, 127] on link "CERTIFICATION FEE CALCULATOR" at bounding box center [730, 130] width 150 height 22
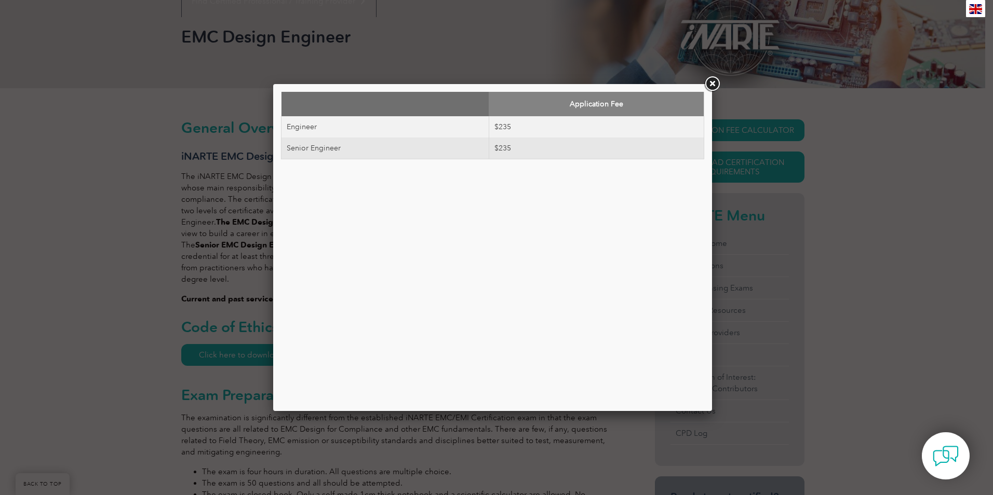
click at [707, 87] on link at bounding box center [712, 84] width 19 height 19
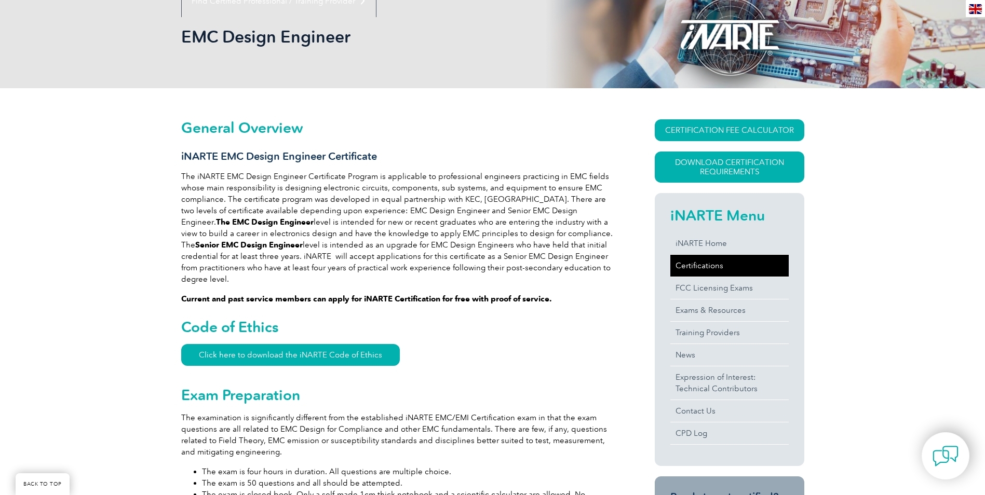
click at [710, 271] on link "Certifications" at bounding box center [729, 266] width 118 height 22
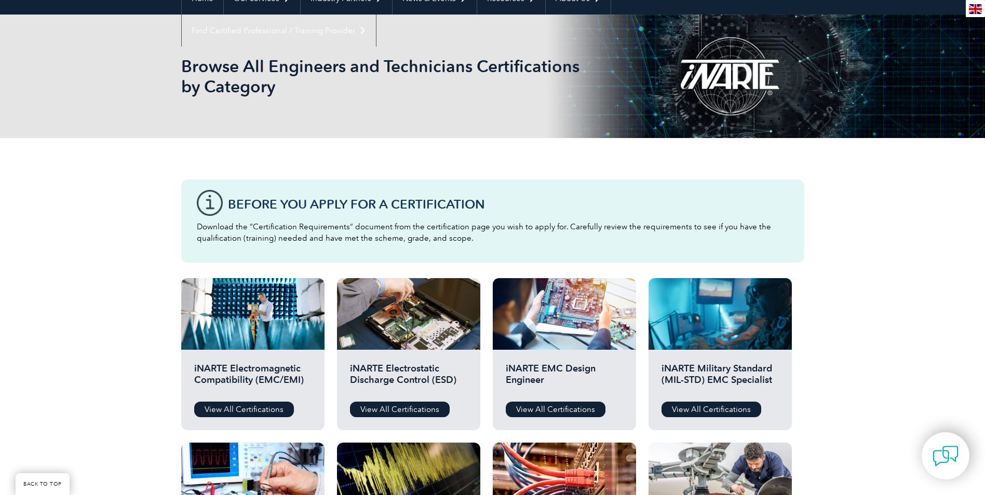
scroll to position [104, 0]
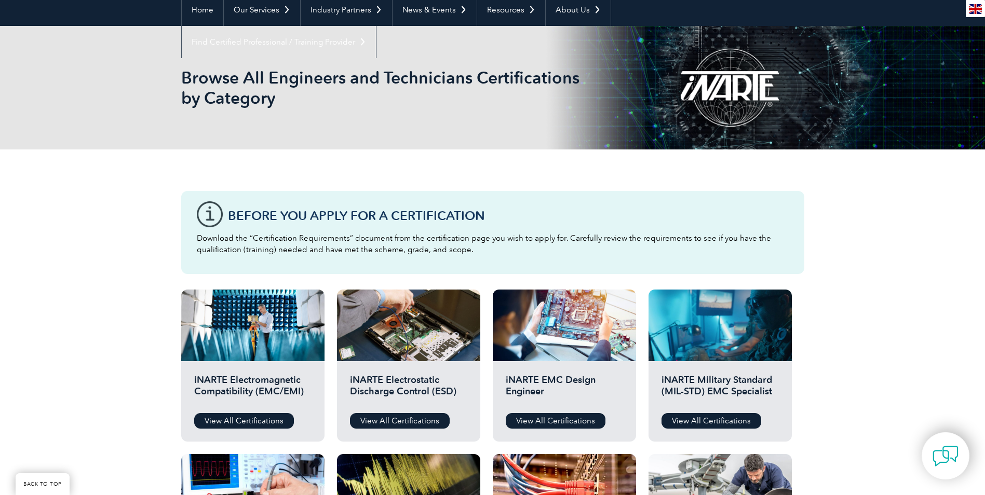
click at [258, 387] on h2 "iNARTE Electromagnetic Compatibility (EMC/EMI)" at bounding box center [252, 389] width 117 height 31
click at [241, 416] on link "View All Certifications" at bounding box center [244, 421] width 100 height 16
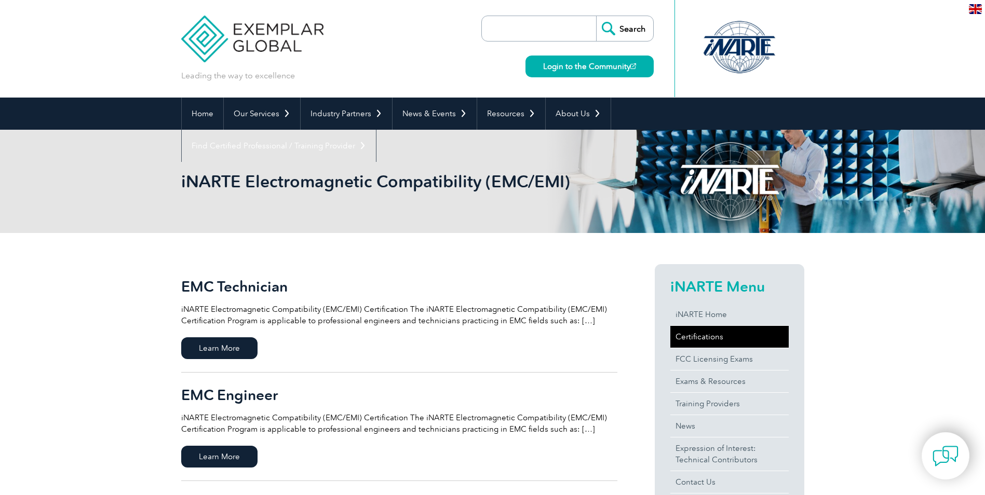
click at [706, 339] on link "Certifications" at bounding box center [729, 337] width 118 height 22
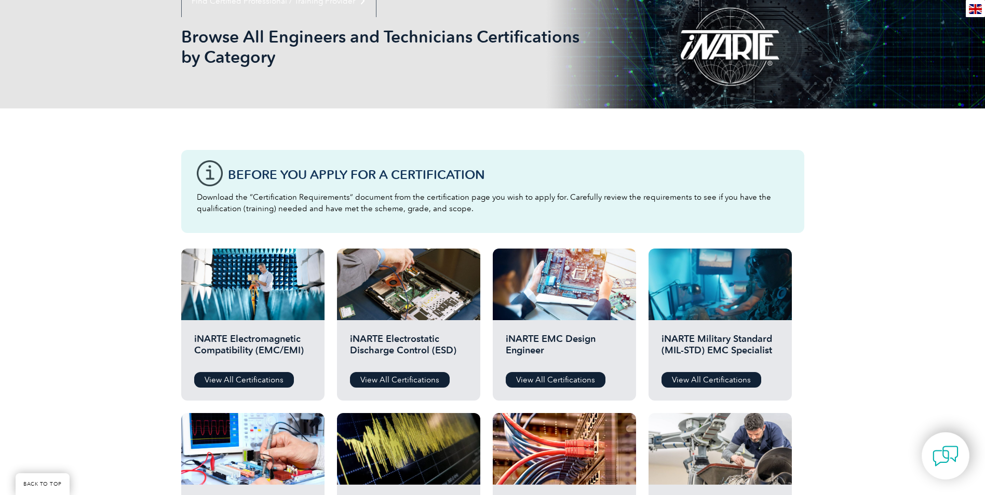
scroll to position [156, 0]
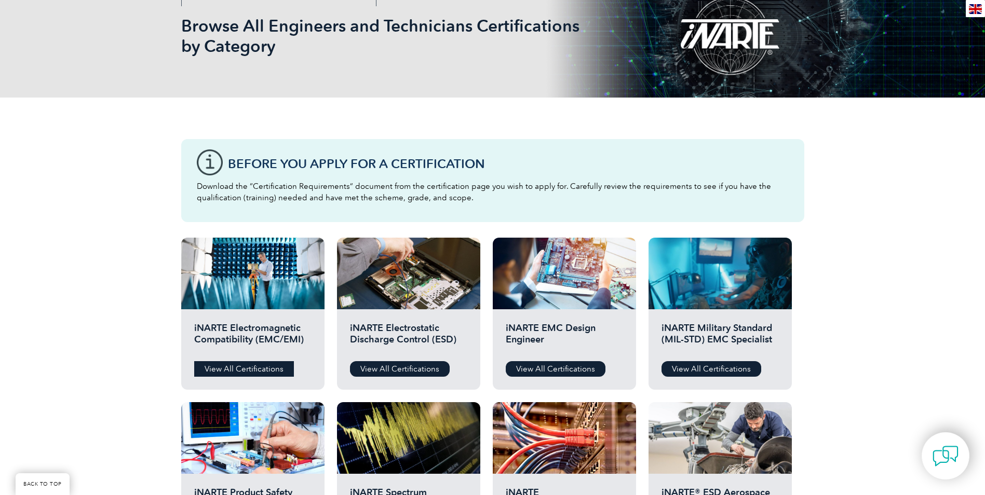
click at [228, 370] on link "View All Certifications" at bounding box center [244, 369] width 100 height 16
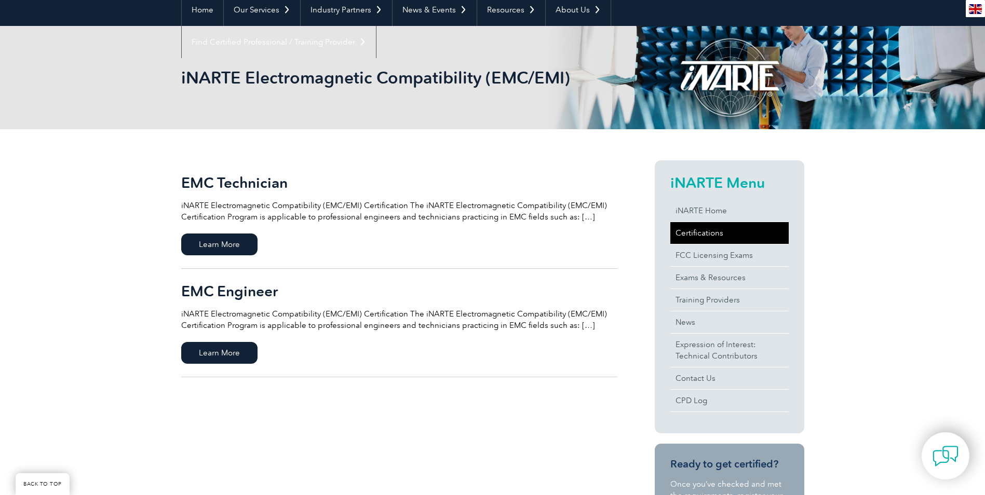
scroll to position [156, 0]
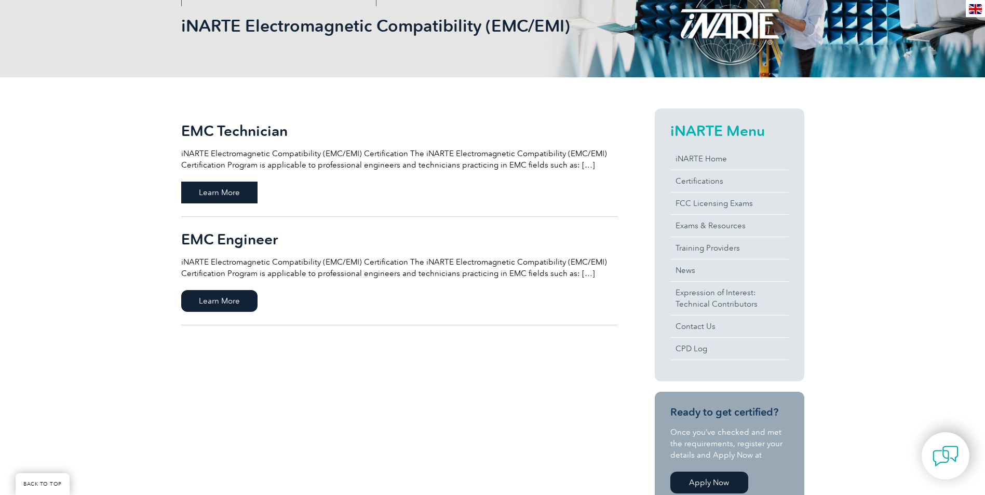
click at [220, 196] on span "Learn More" at bounding box center [219, 193] width 76 height 22
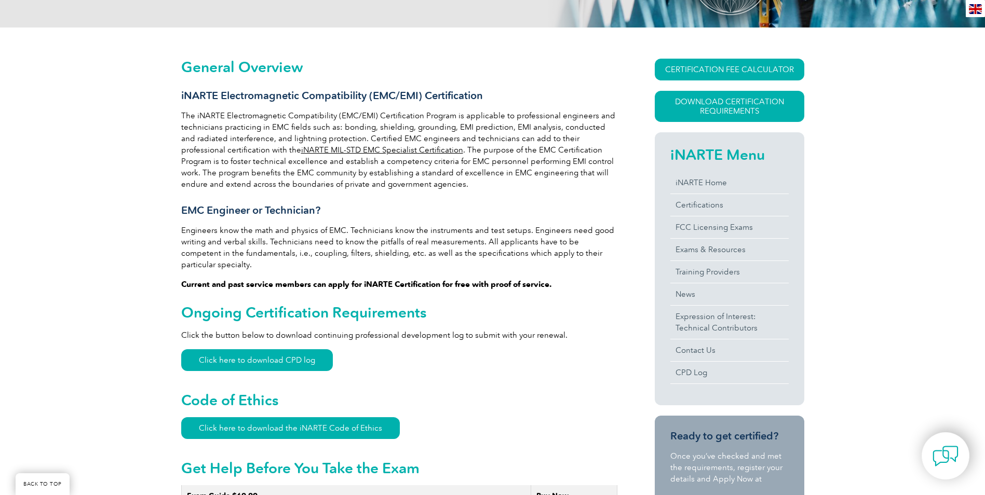
scroll to position [208, 0]
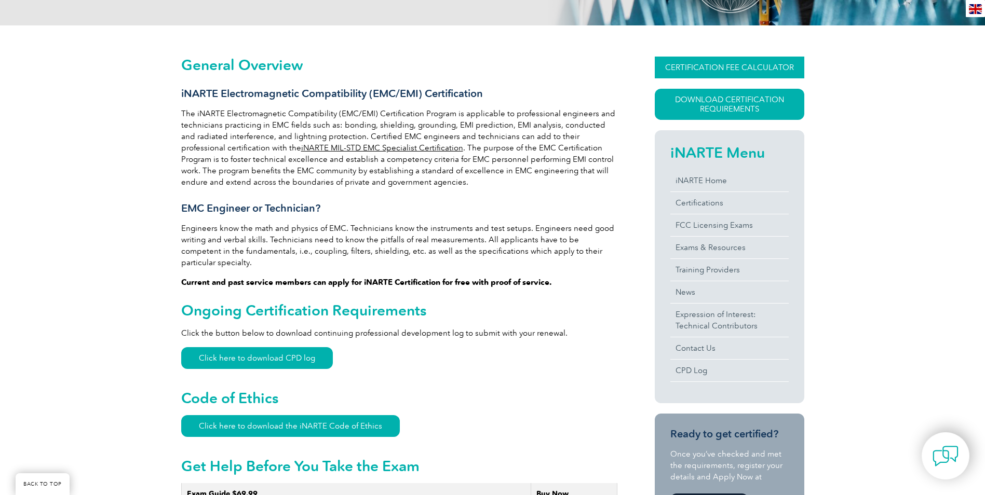
click at [709, 71] on link "CERTIFICATION FEE CALCULATOR" at bounding box center [730, 68] width 150 height 22
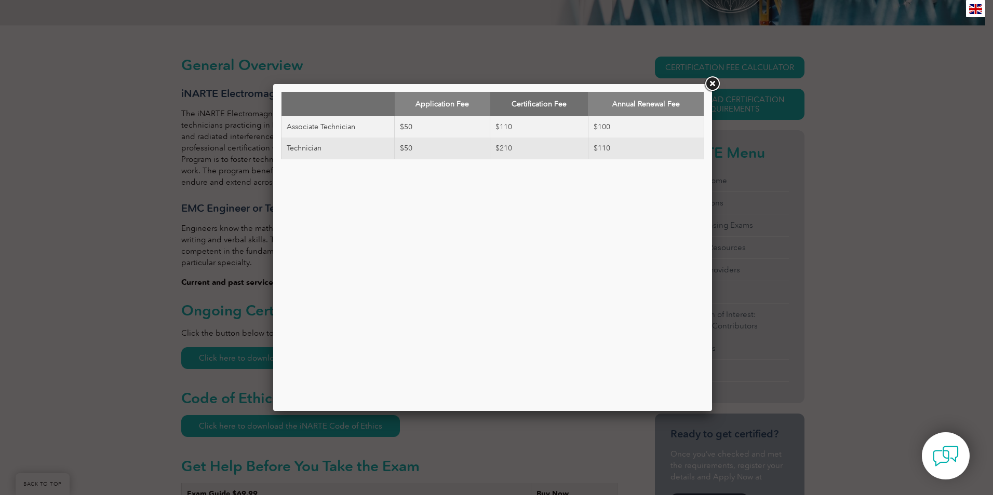
click at [713, 79] on link at bounding box center [712, 84] width 19 height 19
